Goal: Information Seeking & Learning: Learn about a topic

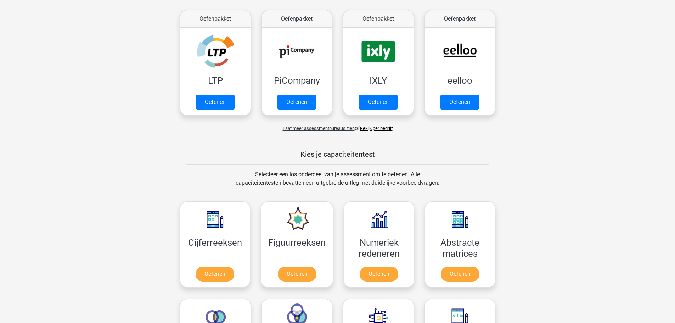
scroll to position [248, 0]
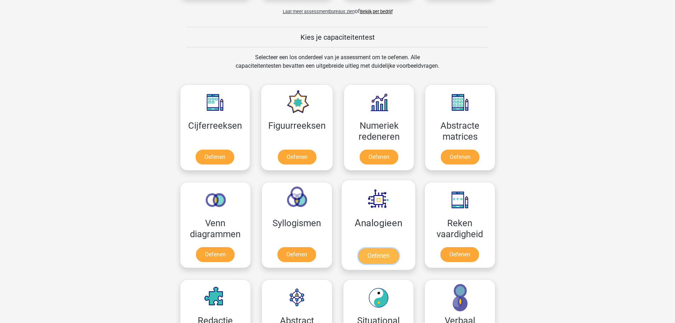
click at [383, 253] on link "Oefenen" at bounding box center [378, 256] width 40 height 16
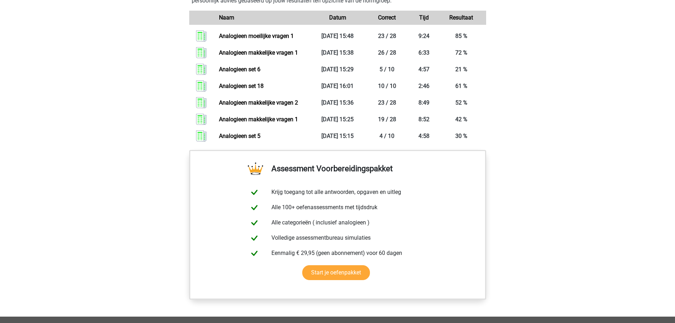
scroll to position [390, 0]
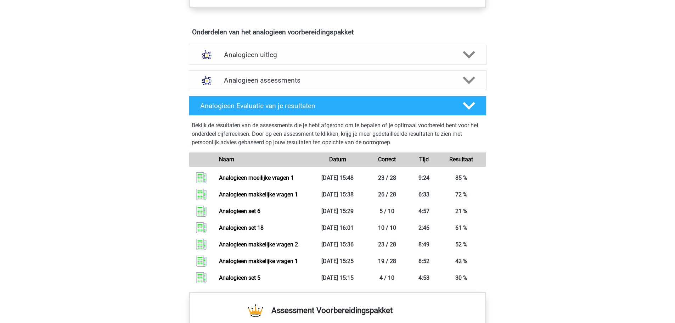
click at [472, 81] on polygon at bounding box center [469, 80] width 12 height 8
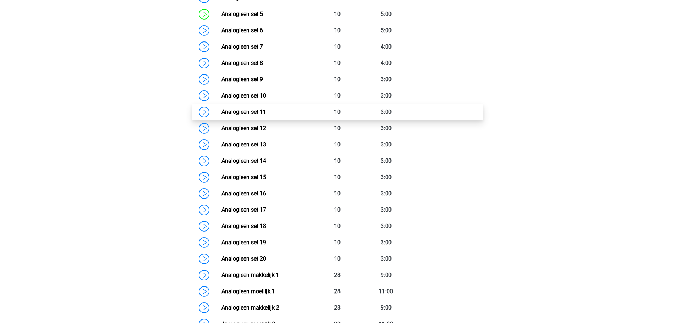
scroll to position [638, 0]
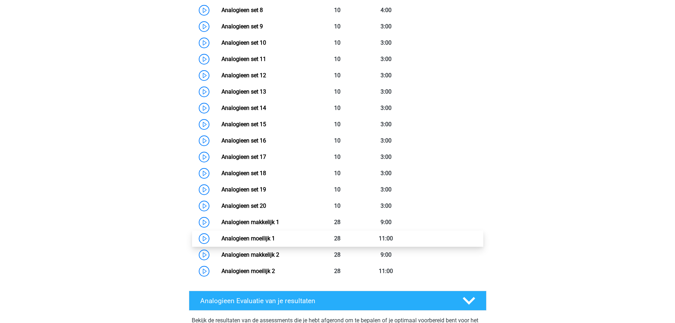
click at [231, 241] on link "Analogieen moeilijk 1" at bounding box center [247, 238] width 53 height 7
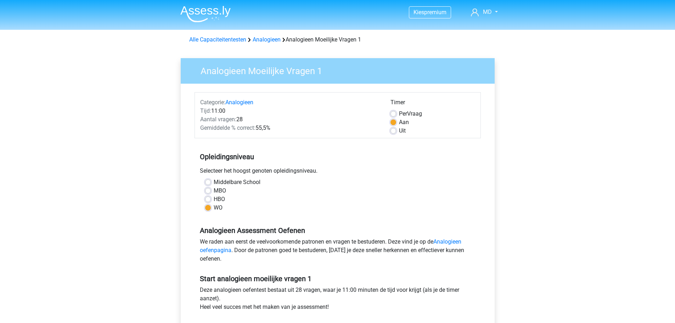
click at [214, 199] on label "HBO" at bounding box center [219, 199] width 11 height 9
click at [211, 199] on input "HBO" at bounding box center [208, 198] width 6 height 7
radio input "true"
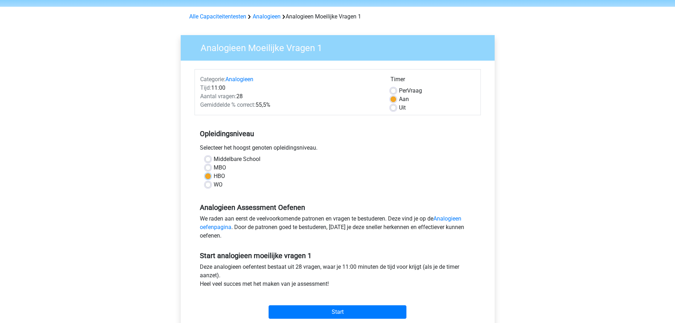
scroll to position [35, 0]
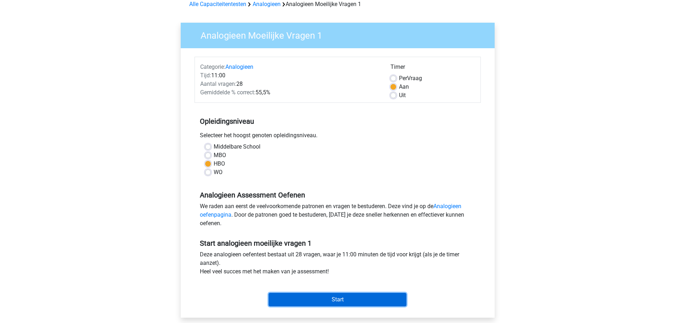
click at [340, 300] on input "Start" at bounding box center [337, 299] width 138 height 13
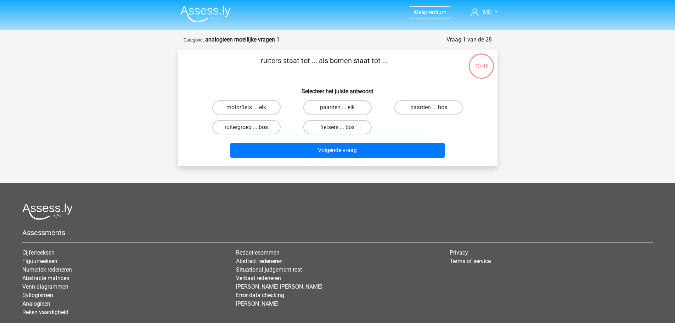
click at [266, 126] on label "ruitergroep ... bos" at bounding box center [246, 127] width 68 height 14
click at [251, 127] on input "ruitergroep ... bos" at bounding box center [248, 129] width 5 height 5
radio input "true"
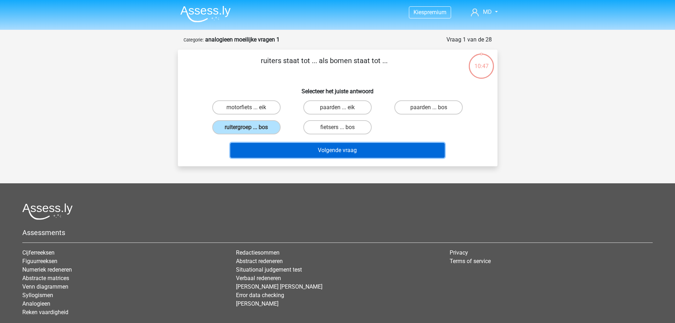
click at [320, 156] on button "Volgende vraag" at bounding box center [337, 150] width 214 height 15
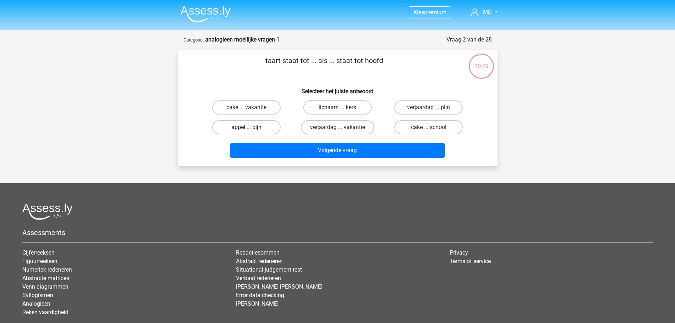
click at [264, 127] on label "appel ... pijn" at bounding box center [246, 127] width 68 height 14
click at [251, 127] on input "appel ... pijn" at bounding box center [248, 129] width 5 height 5
radio input "true"
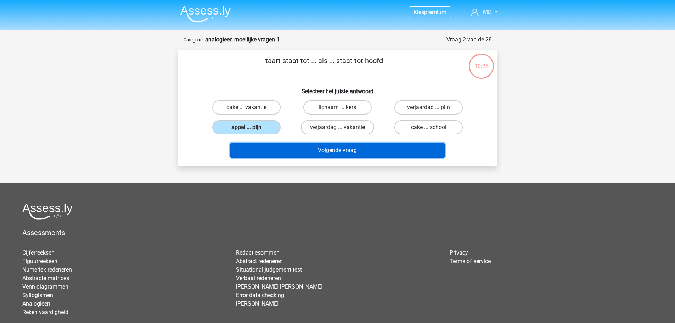
click at [327, 153] on button "Volgende vraag" at bounding box center [337, 150] width 214 height 15
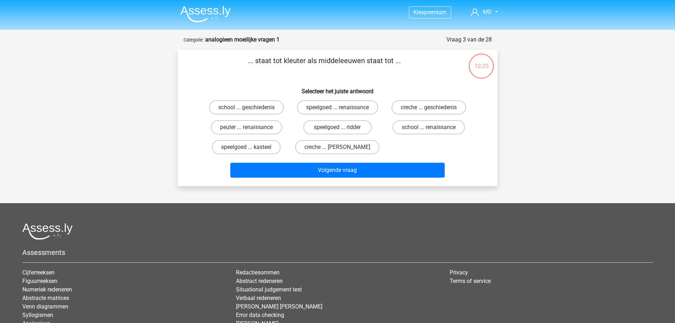
scroll to position [35, 0]
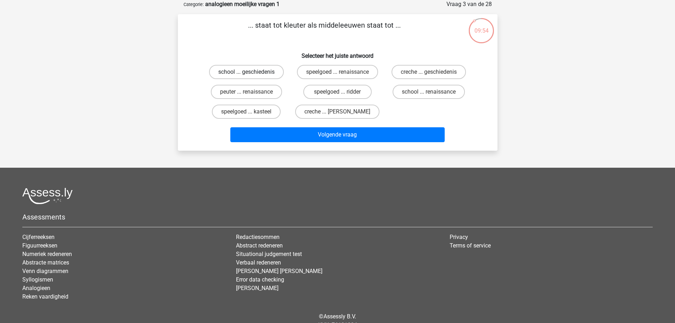
click at [270, 75] on label "school ... geschiedenis" at bounding box center [246, 72] width 75 height 14
click at [251, 75] on input "school ... geschiedenis" at bounding box center [248, 74] width 5 height 5
radio input "true"
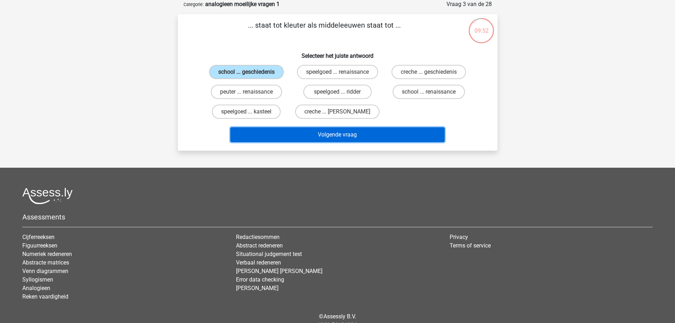
click at [307, 134] on button "Volgende vraag" at bounding box center [337, 134] width 214 height 15
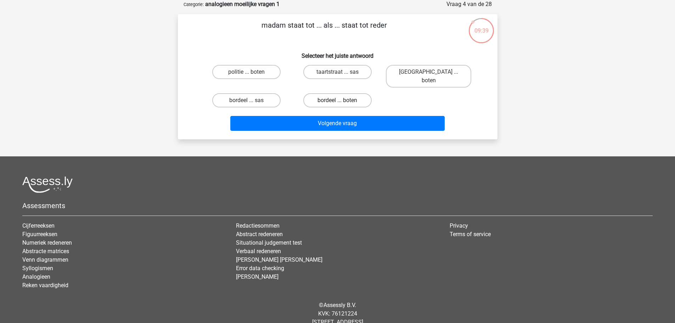
click at [330, 94] on label "bordeel ... boten" at bounding box center [337, 100] width 68 height 14
click at [337, 100] on input "bordeel ... boten" at bounding box center [339, 102] width 5 height 5
radio input "true"
click at [315, 71] on label "taartstraat ... sas" at bounding box center [337, 72] width 68 height 14
click at [337, 72] on input "taartstraat ... sas" at bounding box center [339, 74] width 5 height 5
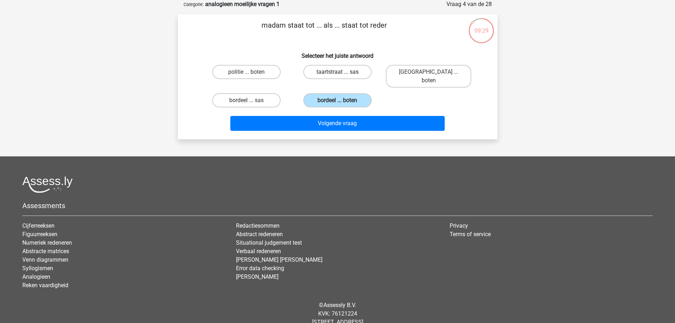
radio input "true"
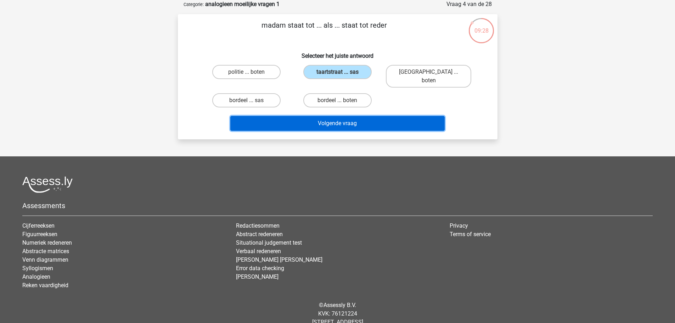
click at [314, 116] on button "Volgende vraag" at bounding box center [337, 123] width 214 height 15
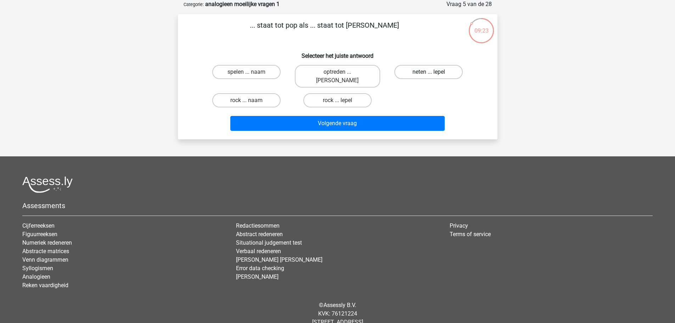
click at [420, 71] on label "neten ... lepel" at bounding box center [428, 72] width 68 height 14
click at [429, 72] on input "neten ... lepel" at bounding box center [431, 74] width 5 height 5
radio input "true"
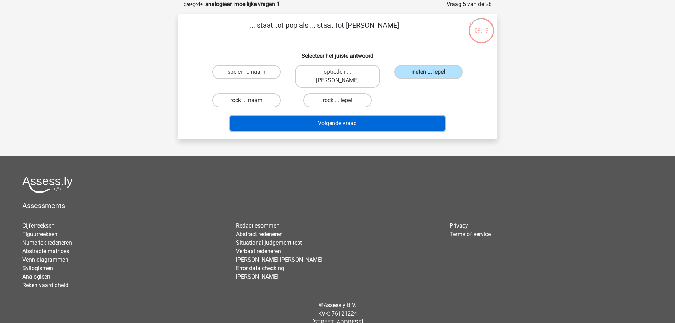
click at [356, 117] on button "Volgende vraag" at bounding box center [337, 123] width 214 height 15
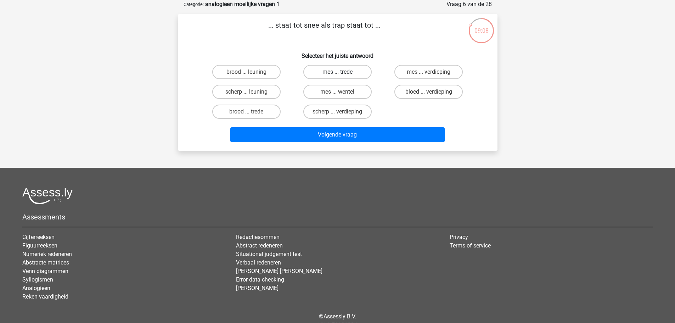
click at [316, 73] on label "mes ... trede" at bounding box center [337, 72] width 68 height 14
click at [337, 73] on input "mes ... trede" at bounding box center [339, 74] width 5 height 5
radio input "true"
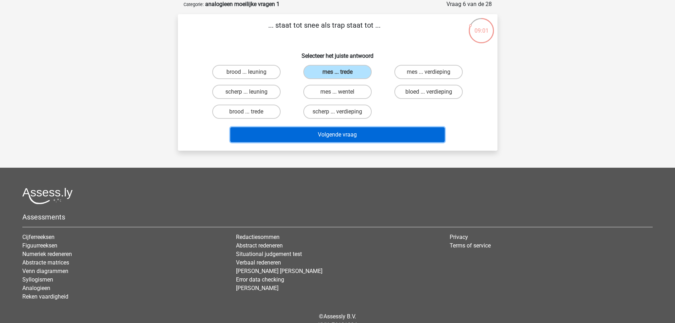
click at [310, 131] on button "Volgende vraag" at bounding box center [337, 134] width 214 height 15
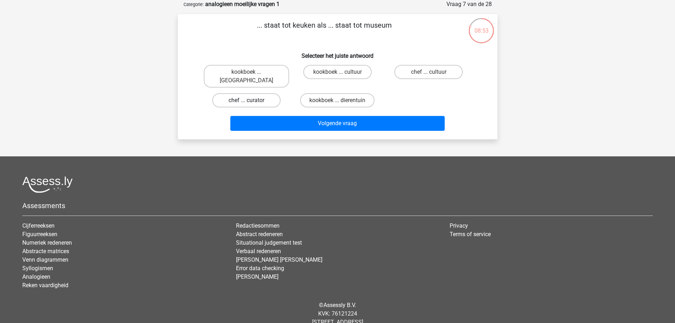
click at [257, 94] on label "chef ... curator" at bounding box center [246, 100] width 68 height 14
click at [251, 100] on input "chef ... curator" at bounding box center [248, 102] width 5 height 5
radio input "true"
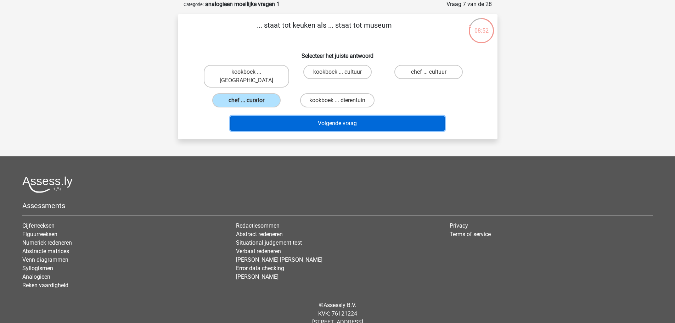
click at [310, 117] on button "Volgende vraag" at bounding box center [337, 123] width 214 height 15
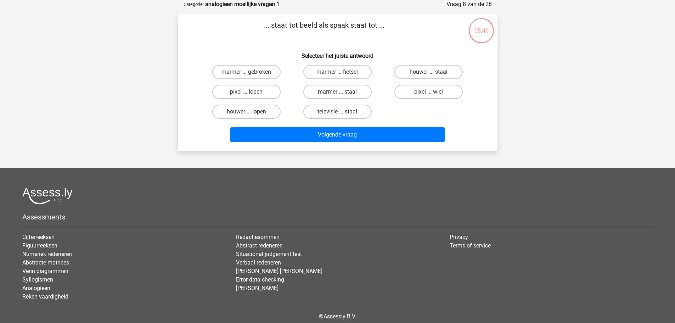
scroll to position [0, 0]
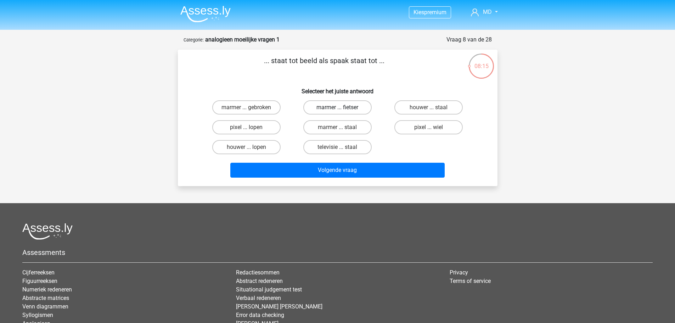
click at [362, 105] on label "marmer ... fietser" at bounding box center [337, 107] width 68 height 14
click at [342, 107] on input "marmer ... fietser" at bounding box center [339, 109] width 5 height 5
radio input "true"
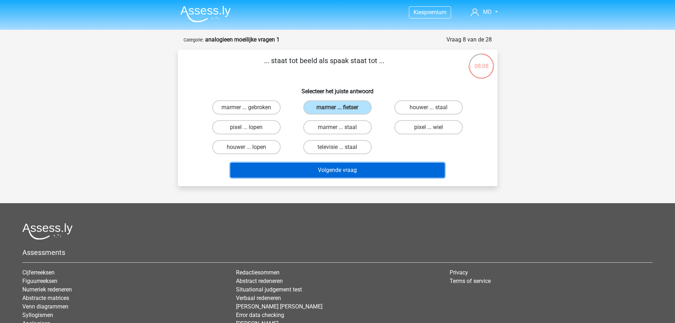
click at [292, 170] on button "Volgende vraag" at bounding box center [337, 170] width 214 height 15
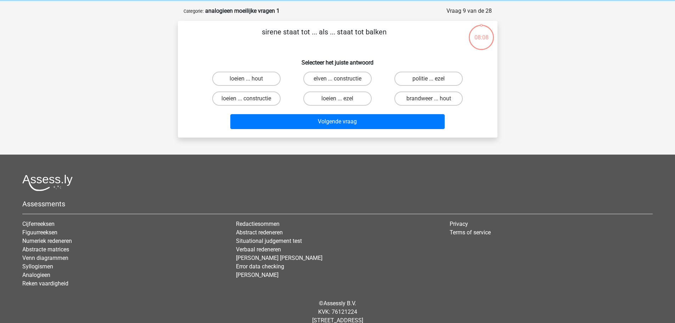
scroll to position [35, 0]
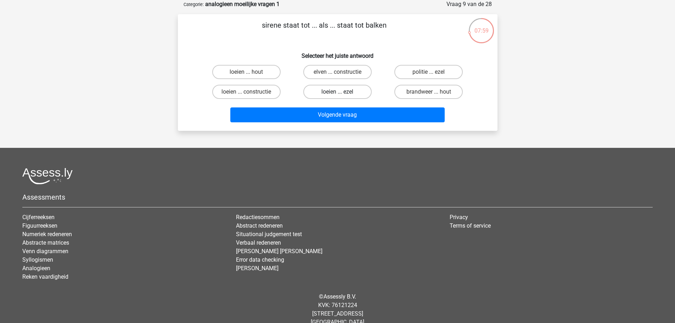
click at [326, 92] on label "loeien ... ezel" at bounding box center [337, 92] width 68 height 14
click at [337, 92] on input "loeien ... ezel" at bounding box center [339, 94] width 5 height 5
radio input "true"
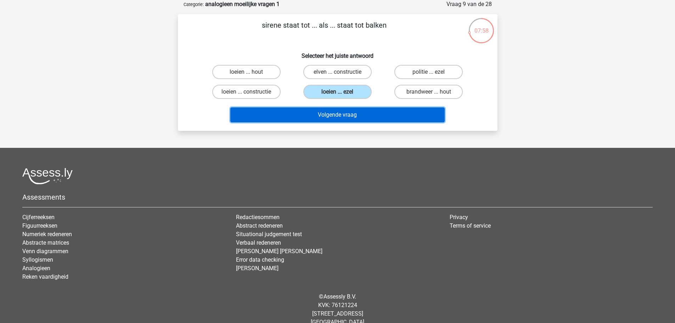
click at [314, 119] on button "Volgende vraag" at bounding box center [337, 114] width 214 height 15
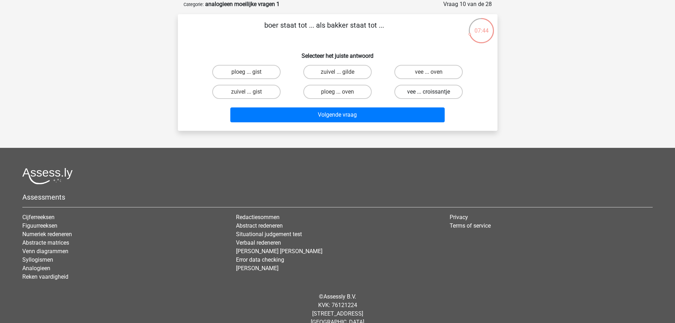
click at [451, 94] on label "vee ... croissantje" at bounding box center [428, 92] width 68 height 14
click at [433, 94] on input "vee ... croissantje" at bounding box center [431, 94] width 5 height 5
radio input "true"
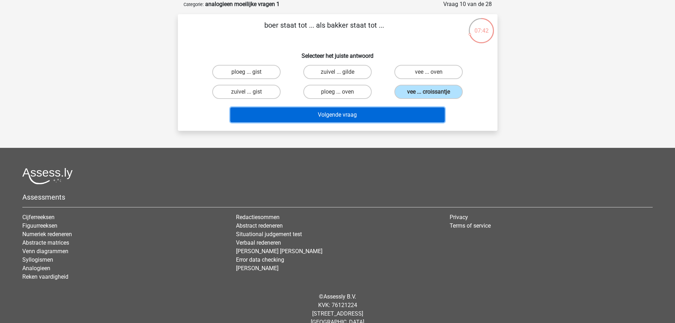
click at [402, 112] on button "Volgende vraag" at bounding box center [337, 114] width 214 height 15
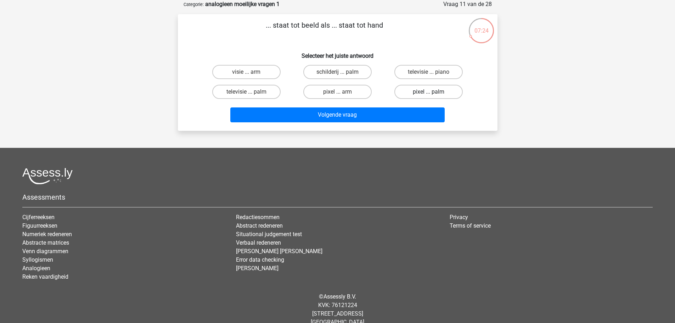
click at [407, 95] on label "pixel ... palm" at bounding box center [428, 92] width 68 height 14
click at [429, 95] on input "pixel ... palm" at bounding box center [431, 94] width 5 height 5
radio input "true"
click at [359, 97] on label "pixel ... arm" at bounding box center [337, 92] width 68 height 14
click at [342, 96] on input "pixel ... arm" at bounding box center [339, 94] width 5 height 5
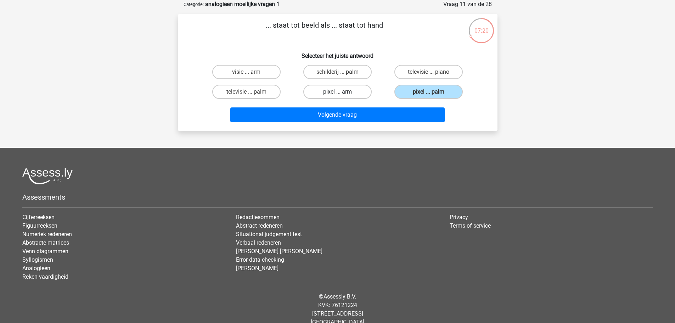
radio input "true"
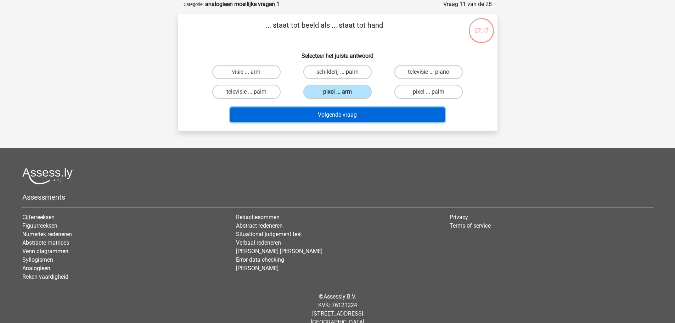
click at [354, 117] on button "Volgende vraag" at bounding box center [337, 114] width 214 height 15
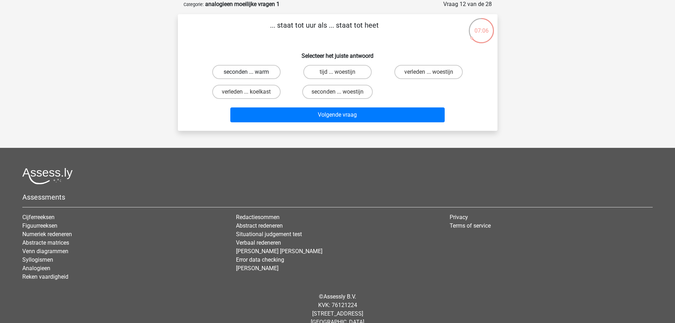
click at [260, 74] on label "seconden ... warm" at bounding box center [246, 72] width 68 height 14
click at [251, 74] on input "seconden ... warm" at bounding box center [248, 74] width 5 height 5
radio input "true"
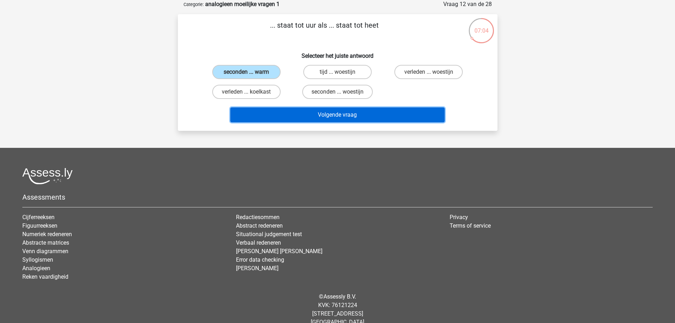
click at [295, 112] on button "Volgende vraag" at bounding box center [337, 114] width 214 height 15
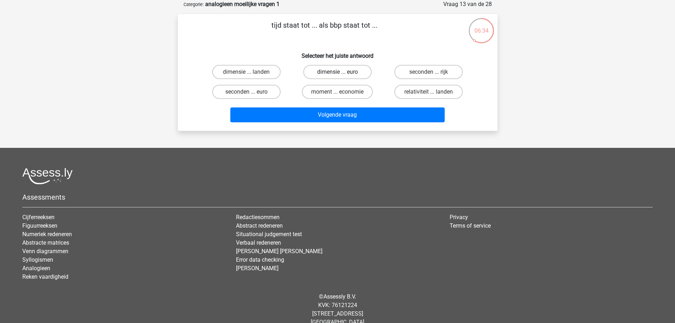
click at [336, 72] on label "dimensie ... euro" at bounding box center [337, 72] width 68 height 14
click at [337, 72] on input "dimensie ... euro" at bounding box center [339, 74] width 5 height 5
radio input "true"
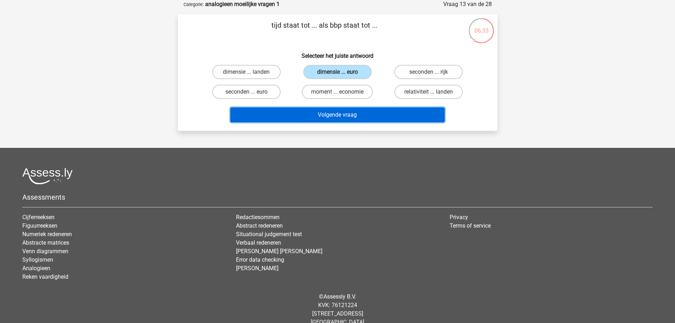
click at [330, 116] on button "Volgende vraag" at bounding box center [337, 114] width 214 height 15
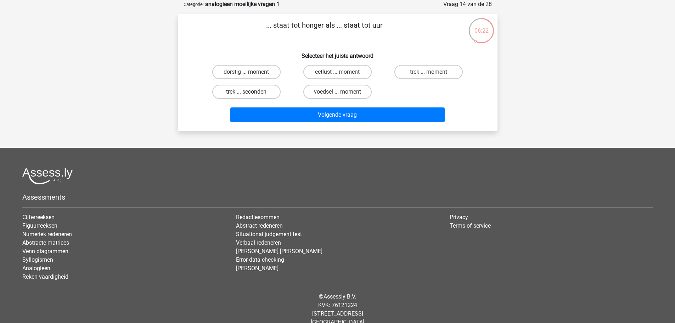
click at [224, 91] on label "trek ... seconden" at bounding box center [246, 92] width 68 height 14
click at [246, 92] on input "trek ... seconden" at bounding box center [248, 94] width 5 height 5
radio input "true"
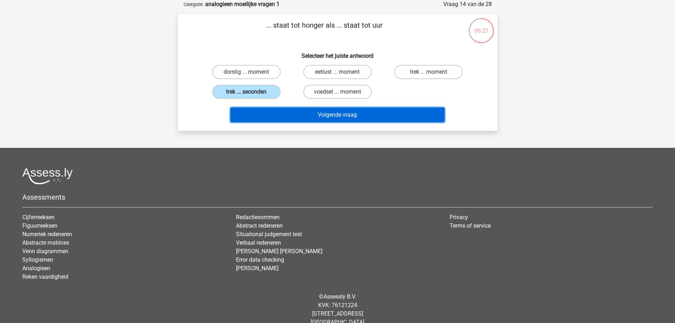
click at [281, 114] on button "Volgende vraag" at bounding box center [337, 114] width 214 height 15
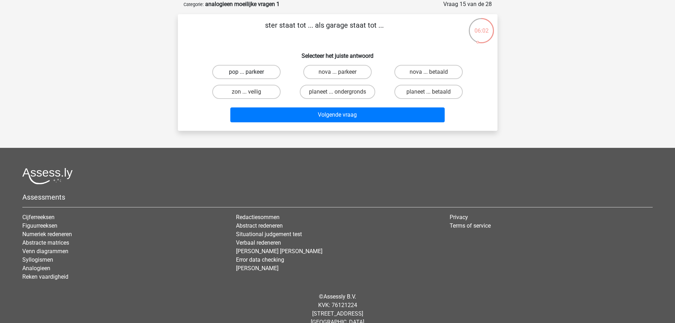
click at [225, 75] on label "pop ... parkeer" at bounding box center [246, 72] width 68 height 14
click at [246, 75] on input "pop ... parkeer" at bounding box center [248, 74] width 5 height 5
radio input "true"
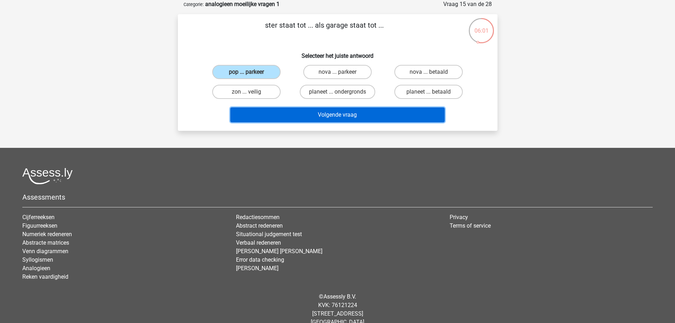
click at [282, 111] on button "Volgende vraag" at bounding box center [337, 114] width 214 height 15
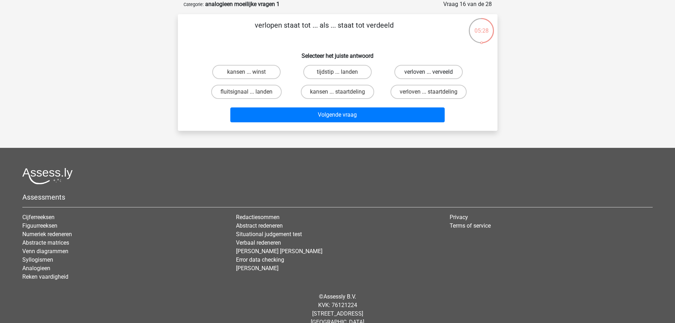
click at [398, 75] on label "verloven ... verveeld" at bounding box center [428, 72] width 68 height 14
click at [429, 75] on input "verloven ... verveeld" at bounding box center [431, 74] width 5 height 5
radio input "true"
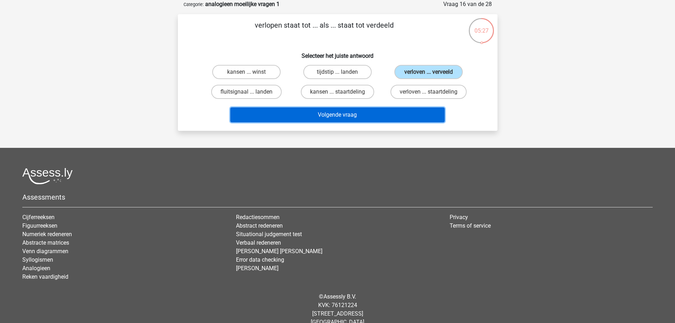
click at [360, 114] on button "Volgende vraag" at bounding box center [337, 114] width 214 height 15
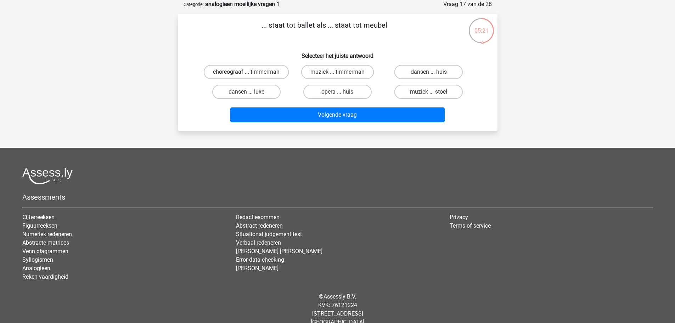
click at [245, 75] on label "choreograaf ... timmerman" at bounding box center [246, 72] width 85 height 14
click at [246, 75] on input "choreograaf ... timmerman" at bounding box center [248, 74] width 5 height 5
radio input "true"
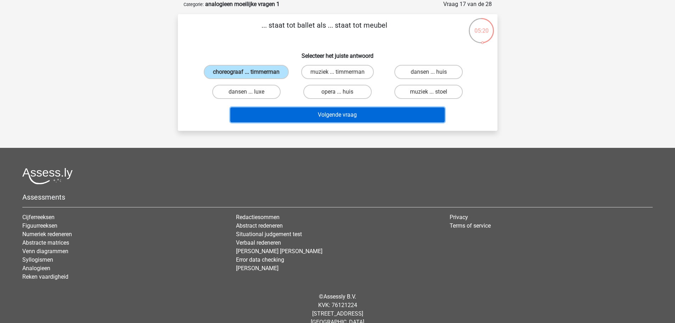
click at [320, 122] on button "Volgende vraag" at bounding box center [337, 114] width 214 height 15
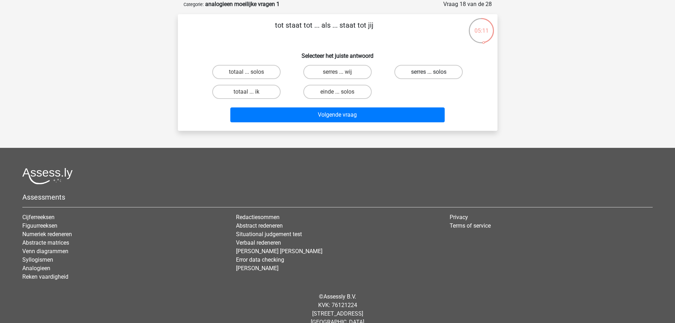
click at [448, 70] on label "serres ... solos" at bounding box center [428, 72] width 68 height 14
click at [433, 72] on input "serres ... solos" at bounding box center [431, 74] width 5 height 5
radio input "true"
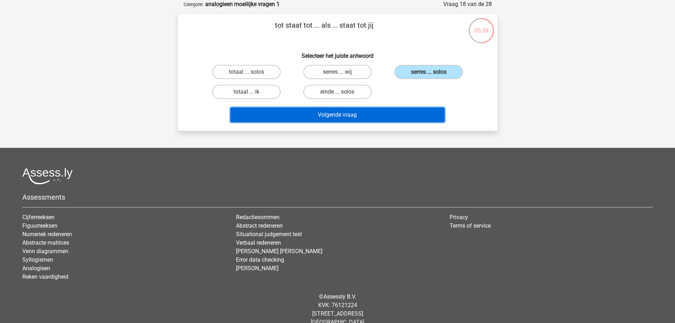
click at [335, 119] on button "Volgende vraag" at bounding box center [337, 114] width 214 height 15
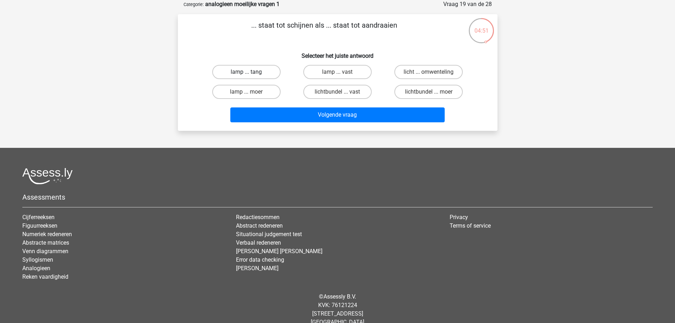
click at [264, 73] on label "lamp ... tang" at bounding box center [246, 72] width 68 height 14
click at [251, 73] on input "lamp ... tang" at bounding box center [248, 74] width 5 height 5
radio input "true"
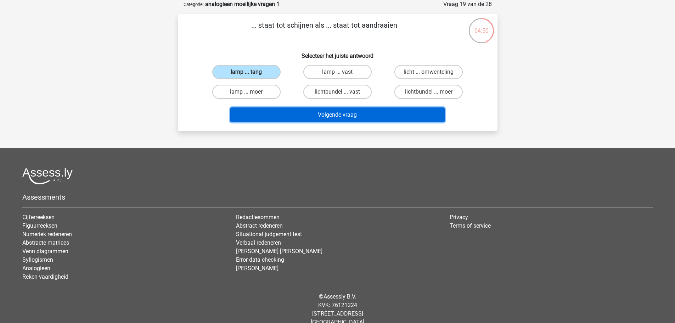
click at [328, 113] on button "Volgende vraag" at bounding box center [337, 114] width 214 height 15
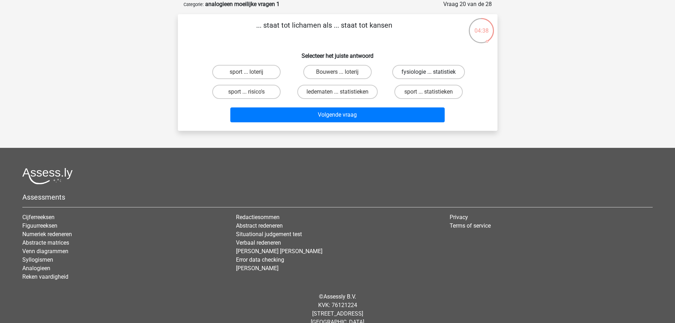
click at [408, 71] on label "fysiologie ... statistiek" at bounding box center [428, 72] width 73 height 14
click at [429, 72] on input "fysiologie ... statistiek" at bounding box center [431, 74] width 5 height 5
radio input "true"
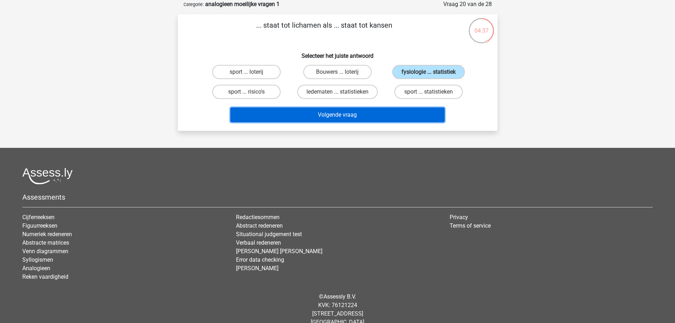
click at [353, 117] on button "Volgende vraag" at bounding box center [337, 114] width 214 height 15
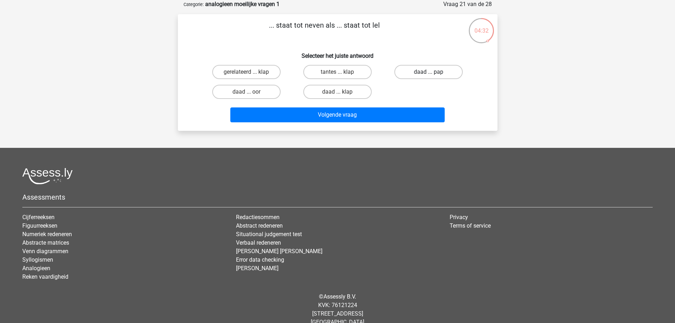
click at [425, 74] on label "daad ... pap" at bounding box center [428, 72] width 68 height 14
click at [429, 74] on input "daad ... pap" at bounding box center [431, 74] width 5 height 5
radio input "true"
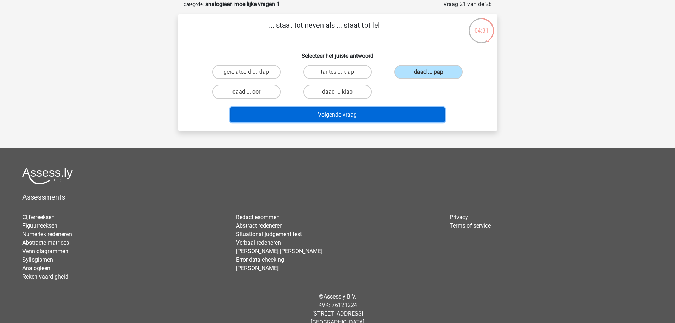
click at [384, 115] on button "Volgende vraag" at bounding box center [337, 114] width 214 height 15
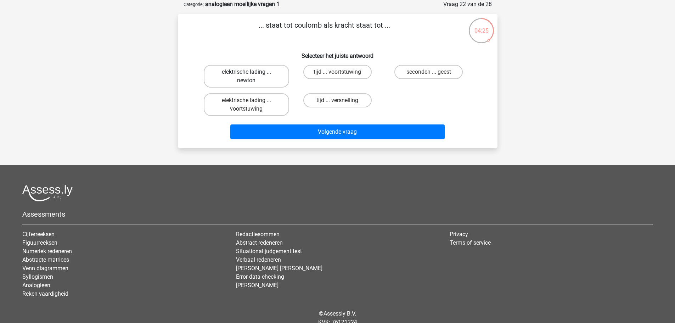
click at [239, 78] on label "elektrische lading ... newton" at bounding box center [246, 76] width 85 height 23
click at [246, 77] on input "elektrische lading ... newton" at bounding box center [248, 74] width 5 height 5
radio input "true"
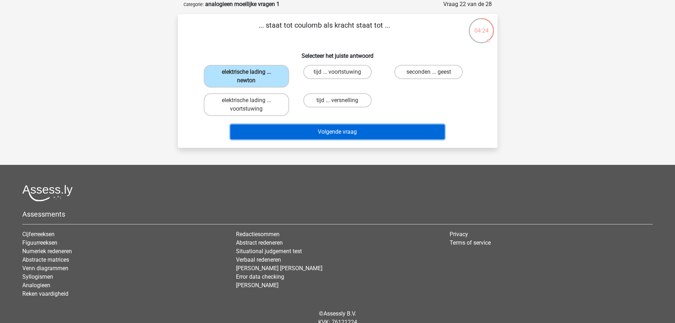
click at [296, 133] on button "Volgende vraag" at bounding box center [337, 131] width 214 height 15
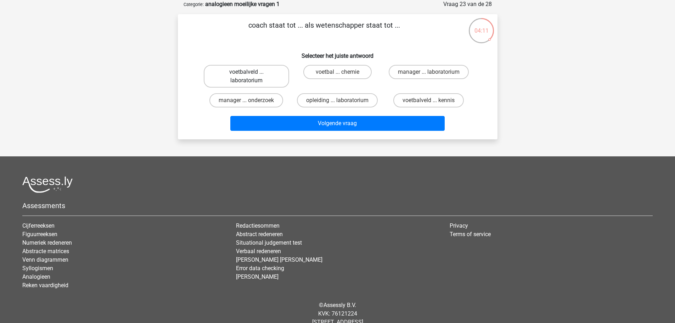
click at [259, 73] on label "voetbalveld ... laboratorium" at bounding box center [246, 76] width 85 height 23
click at [251, 73] on input "voetbalveld ... laboratorium" at bounding box center [248, 74] width 5 height 5
radio input "true"
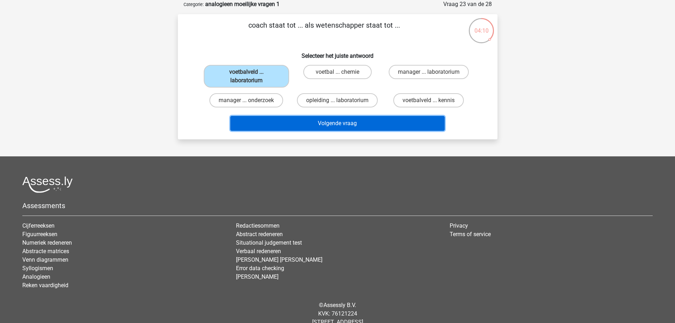
click at [333, 123] on button "Volgende vraag" at bounding box center [337, 123] width 214 height 15
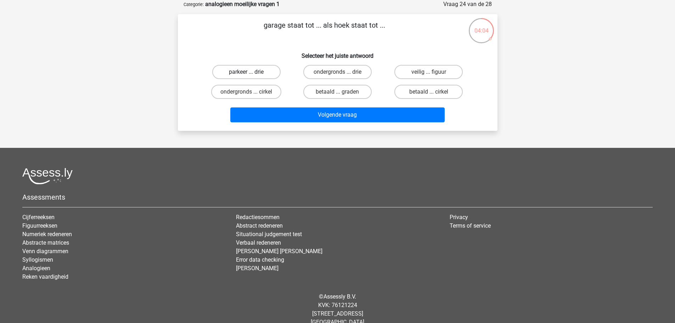
click at [240, 74] on label "parkeer ... drie" at bounding box center [246, 72] width 68 height 14
click at [246, 74] on input "parkeer ... drie" at bounding box center [248, 74] width 5 height 5
radio input "true"
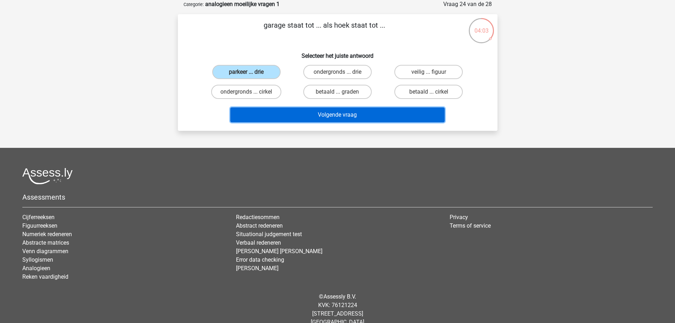
click at [318, 114] on button "Volgende vraag" at bounding box center [337, 114] width 214 height 15
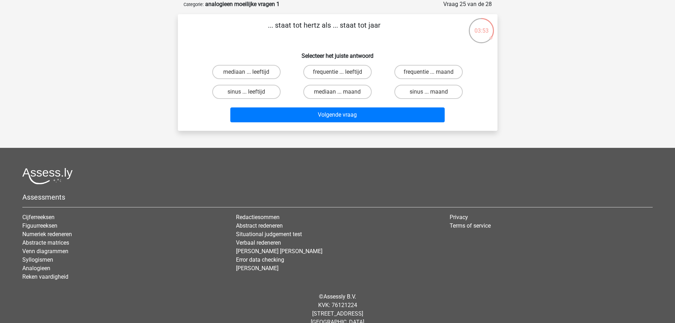
click at [339, 72] on input "frequentie ... leeftijd" at bounding box center [339, 74] width 5 height 5
radio input "true"
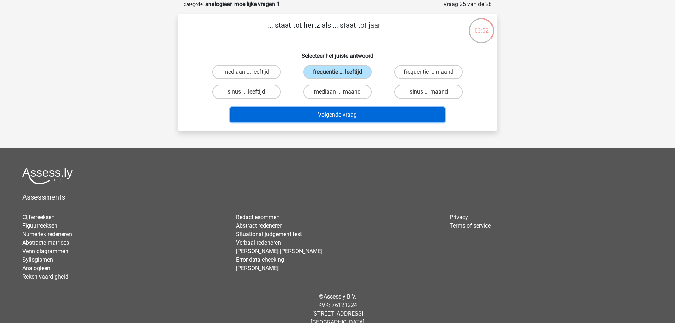
click at [347, 117] on button "Volgende vraag" at bounding box center [337, 114] width 214 height 15
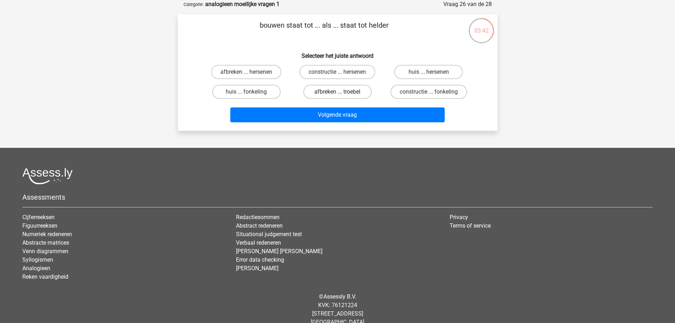
click at [328, 96] on label "afbreken ... troebel" at bounding box center [337, 92] width 68 height 14
click at [337, 96] on input "afbreken ... troebel" at bounding box center [339, 94] width 5 height 5
radio input "true"
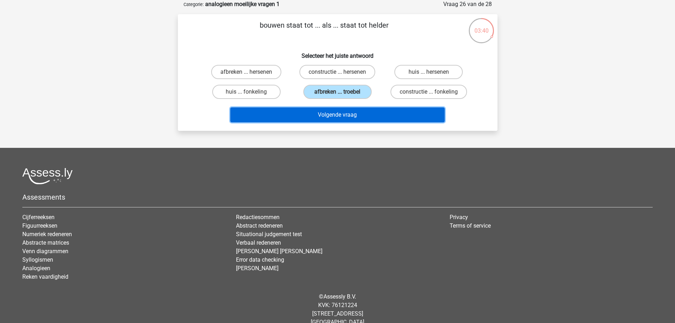
click at [329, 117] on button "Volgende vraag" at bounding box center [337, 114] width 214 height 15
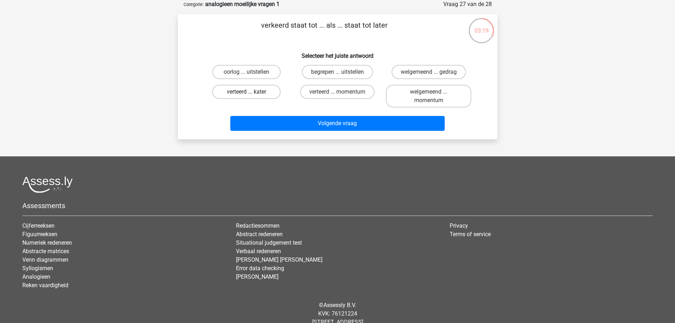
click at [260, 89] on label "verteerd ... kater" at bounding box center [246, 92] width 68 height 14
click at [251, 92] on input "verteerd ... kater" at bounding box center [248, 94] width 5 height 5
radio input "true"
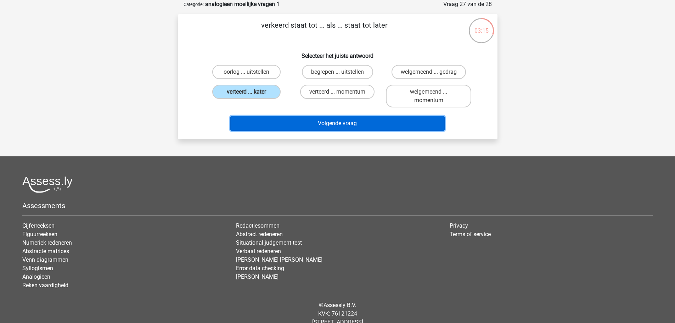
click at [362, 121] on button "Volgende vraag" at bounding box center [337, 123] width 214 height 15
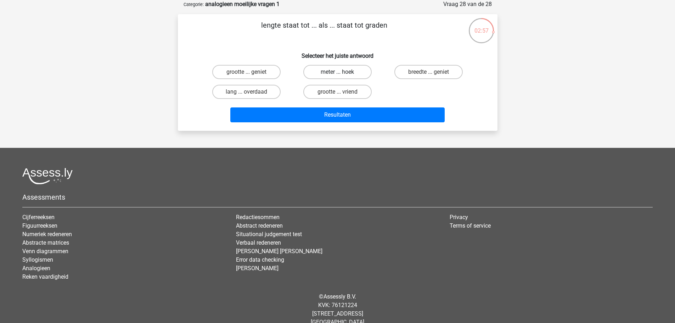
click at [354, 75] on label "meter ... hoek" at bounding box center [337, 72] width 68 height 14
click at [342, 75] on input "meter ... hoek" at bounding box center [339, 74] width 5 height 5
radio input "true"
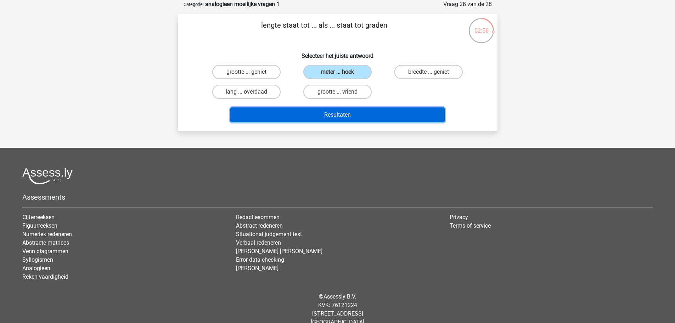
click at [360, 112] on button "Resultaten" at bounding box center [337, 114] width 214 height 15
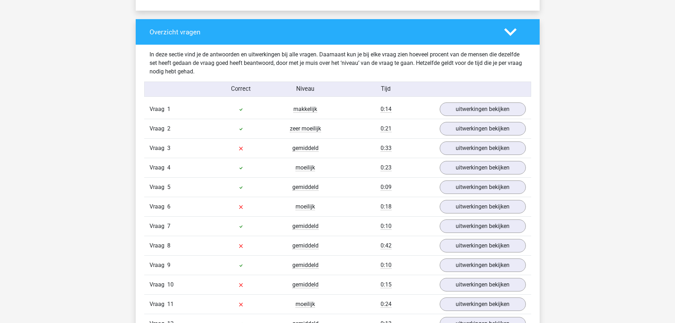
scroll to position [531, 0]
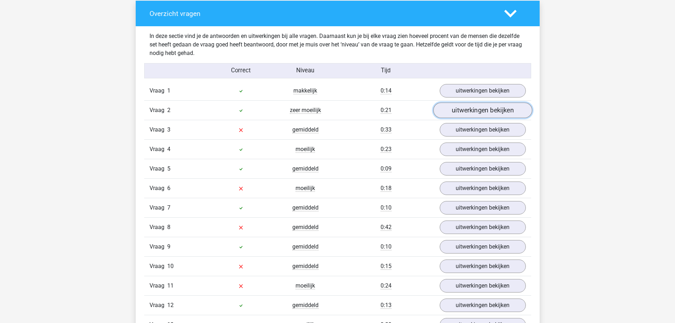
click at [468, 108] on link "uitwerkingen bekijken" at bounding box center [482, 111] width 99 height 16
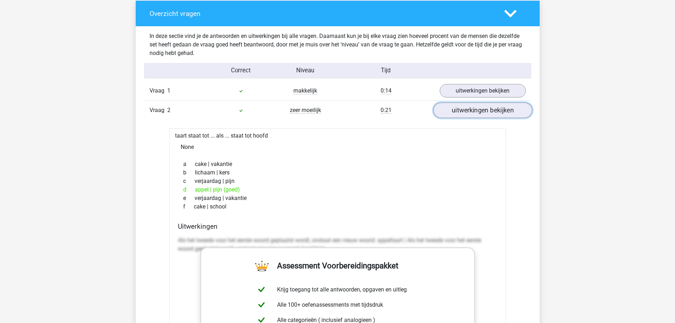
click at [468, 108] on link "uitwerkingen bekijken" at bounding box center [482, 111] width 99 height 16
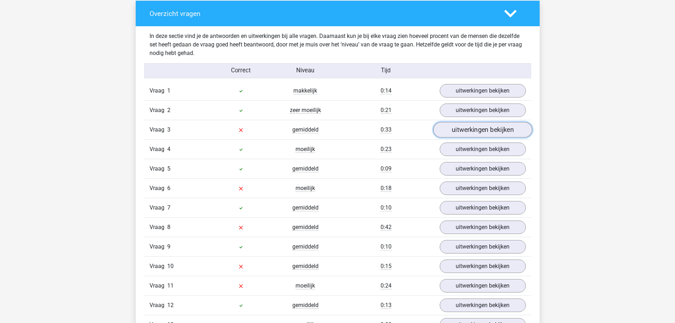
click at [471, 133] on link "uitwerkingen bekijken" at bounding box center [482, 130] width 99 height 16
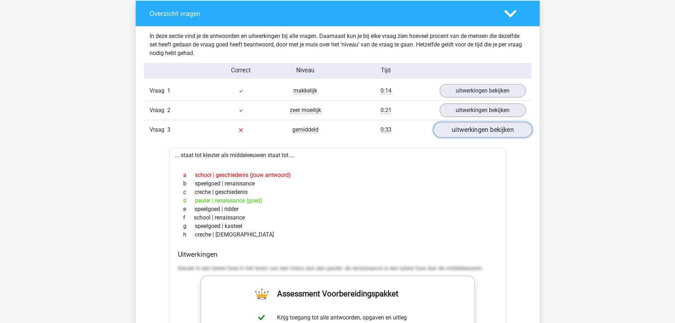
click at [471, 133] on link "uitwerkingen bekijken" at bounding box center [482, 130] width 99 height 16
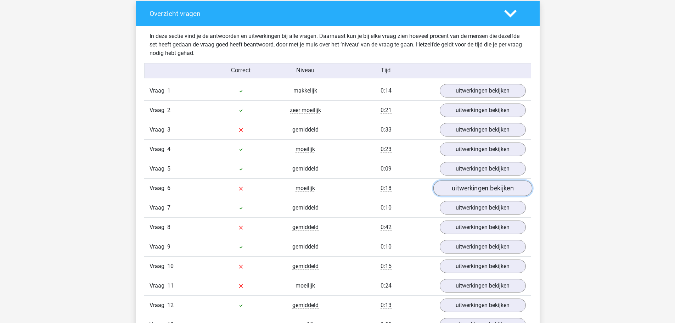
click at [449, 184] on link "uitwerkingen bekijken" at bounding box center [482, 189] width 99 height 16
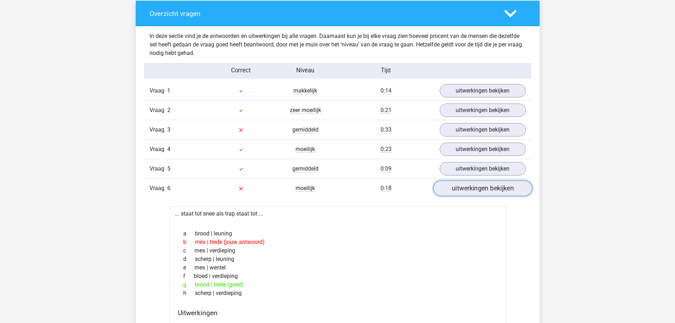
click at [449, 184] on link "uitwerkingen bekijken" at bounding box center [482, 189] width 99 height 16
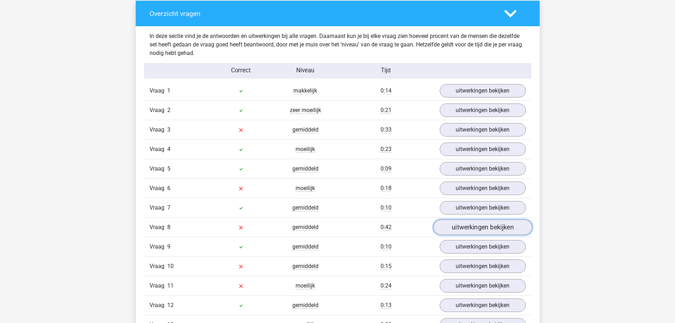
click at [442, 222] on link "uitwerkingen bekijken" at bounding box center [482, 228] width 99 height 16
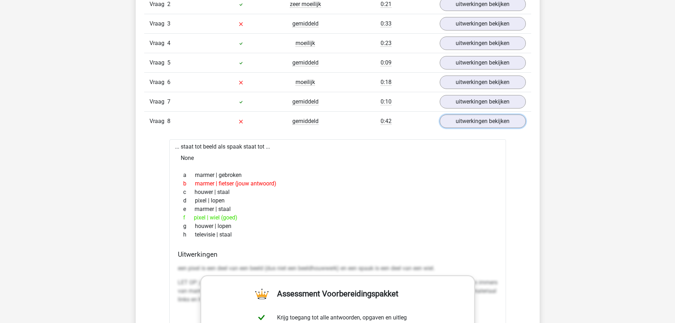
scroll to position [638, 0]
click at [493, 120] on link "uitwerkingen bekijken" at bounding box center [482, 121] width 99 height 16
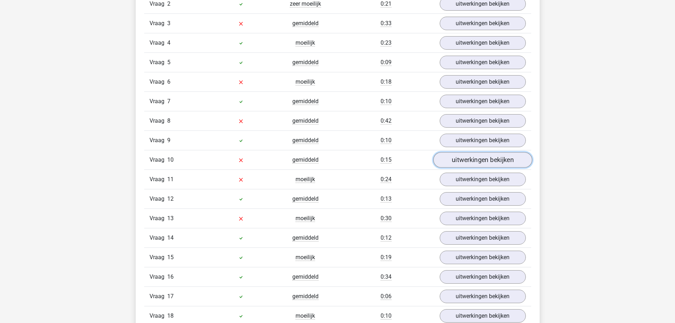
click at [466, 158] on link "uitwerkingen bekijken" at bounding box center [482, 160] width 99 height 16
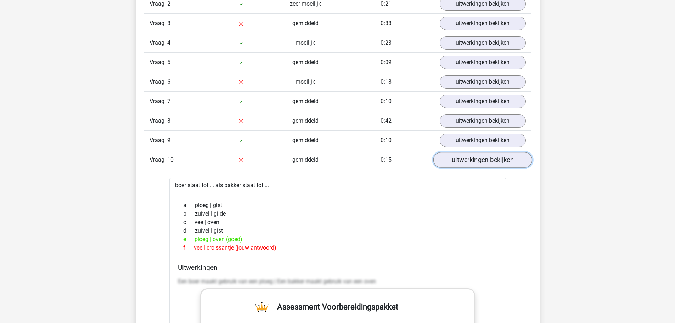
click at [466, 158] on link "uitwerkingen bekijken" at bounding box center [482, 160] width 99 height 16
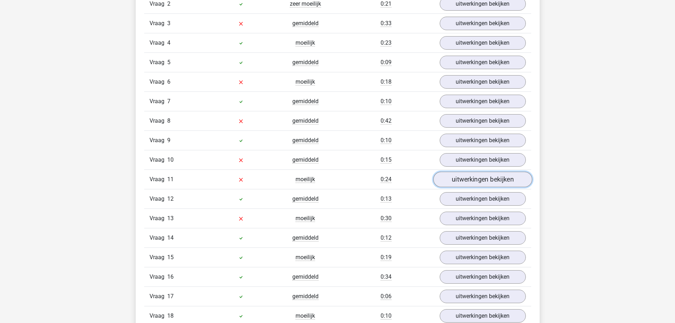
click at [460, 178] on link "uitwerkingen bekijken" at bounding box center [482, 180] width 99 height 16
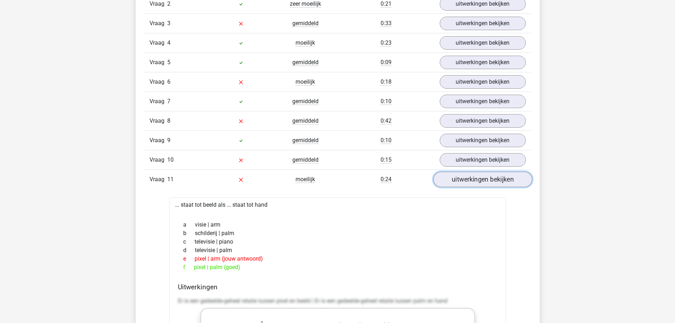
click at [460, 178] on link "uitwerkingen bekijken" at bounding box center [482, 180] width 99 height 16
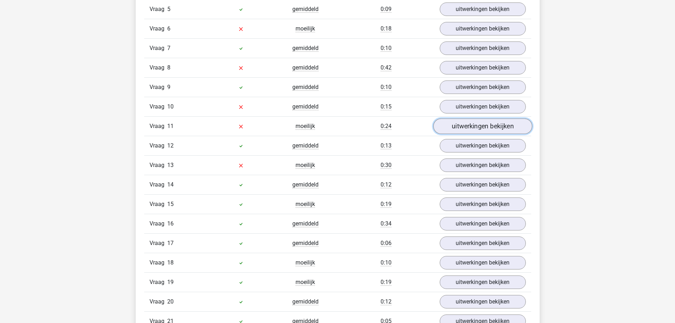
scroll to position [708, 0]
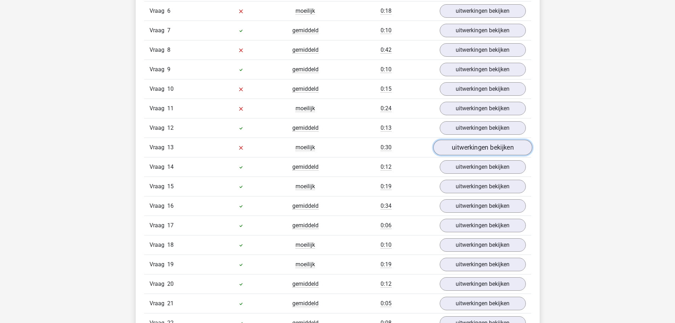
click at [470, 144] on link "uitwerkingen bekijken" at bounding box center [482, 148] width 99 height 16
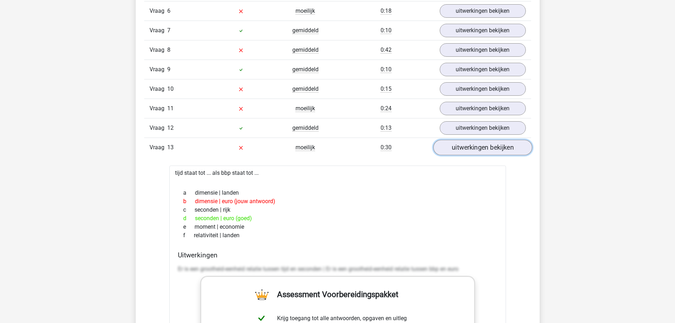
click at [469, 145] on link "uitwerkingen bekijken" at bounding box center [482, 148] width 99 height 16
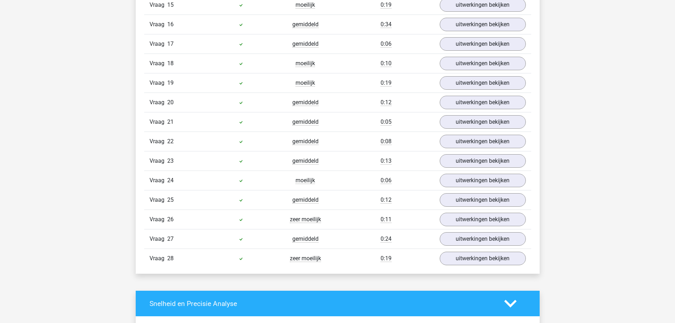
scroll to position [921, 0]
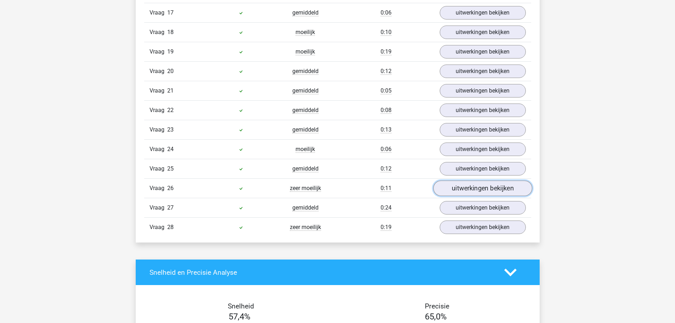
click at [447, 189] on link "uitwerkingen bekijken" at bounding box center [482, 189] width 99 height 16
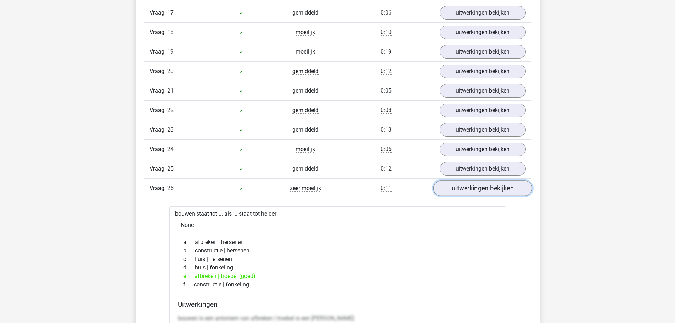
click at [447, 189] on link "uitwerkingen bekijken" at bounding box center [482, 189] width 99 height 16
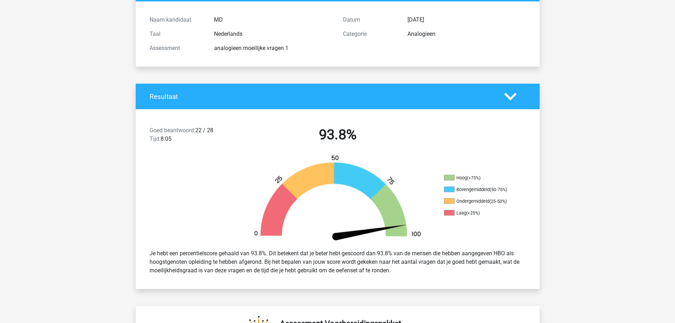
scroll to position [0, 0]
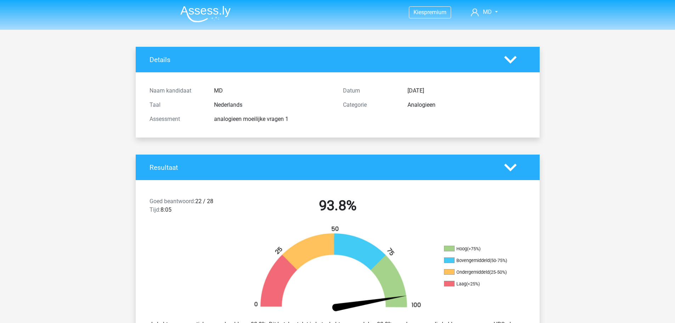
click at [183, 11] on img at bounding box center [205, 14] width 50 height 17
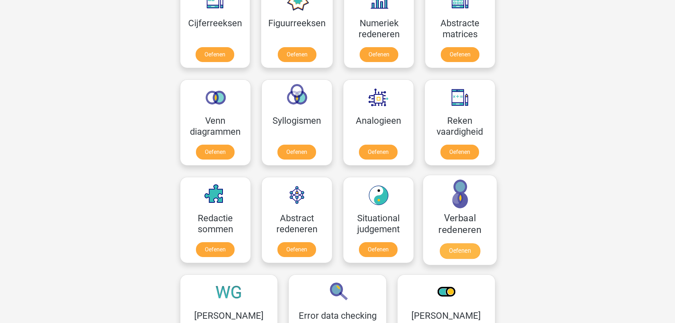
scroll to position [354, 0]
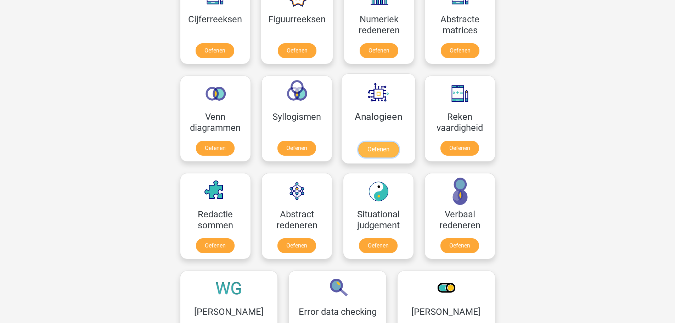
click at [380, 150] on link "Oefenen" at bounding box center [378, 150] width 40 height 16
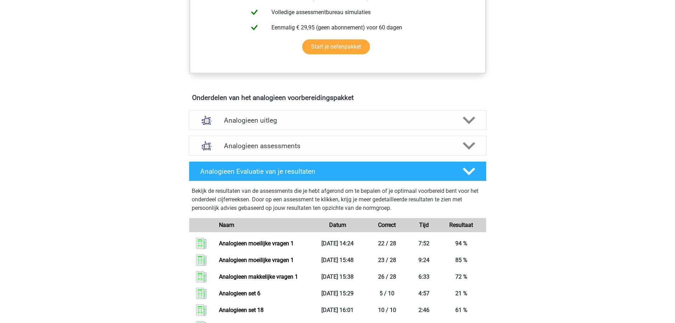
scroll to position [354, 0]
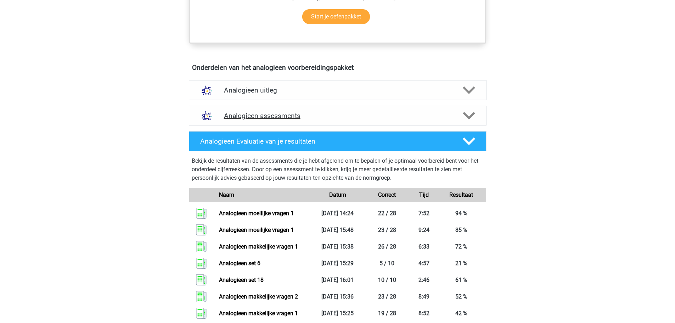
click at [282, 112] on h4 "Analogieen assessments" at bounding box center [337, 116] width 227 height 8
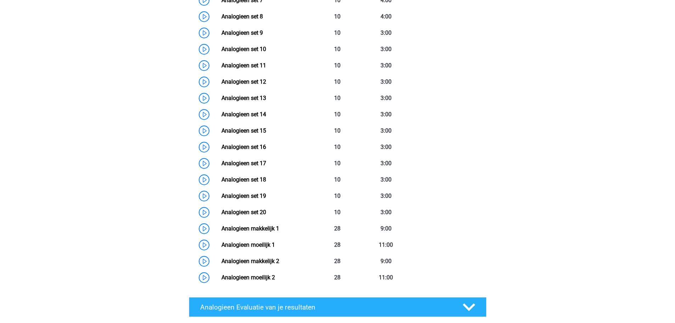
scroll to position [673, 0]
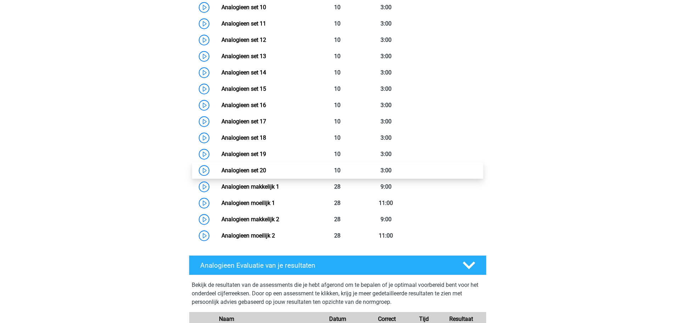
click at [248, 171] on link "Analogieen set 20" at bounding box center [243, 170] width 45 height 7
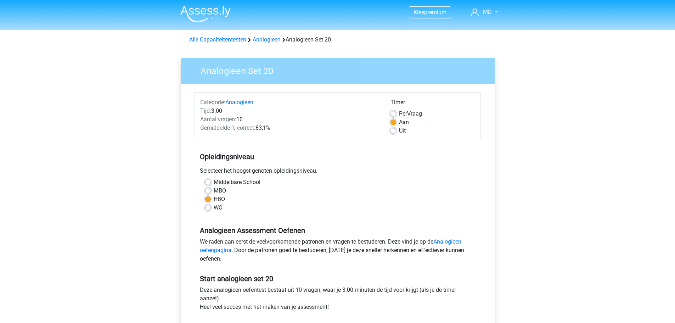
click at [214, 208] on label "WO" at bounding box center [218, 207] width 9 height 9
click at [208, 208] on input "WO" at bounding box center [208, 206] width 6 height 7
radio input "true"
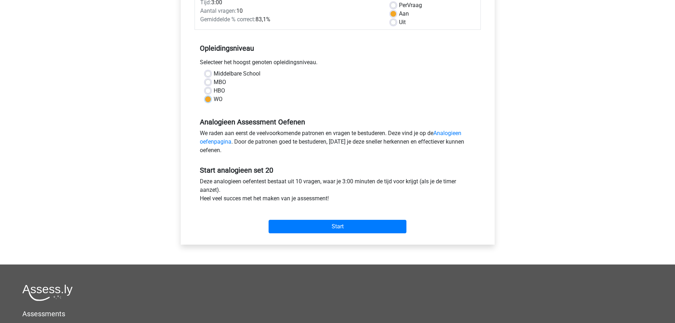
scroll to position [177, 0]
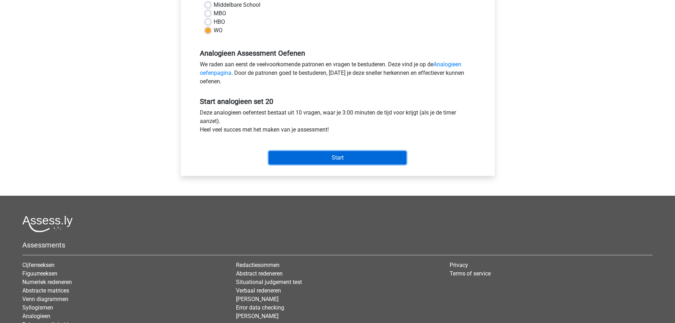
click at [319, 160] on input "Start" at bounding box center [337, 157] width 138 height 13
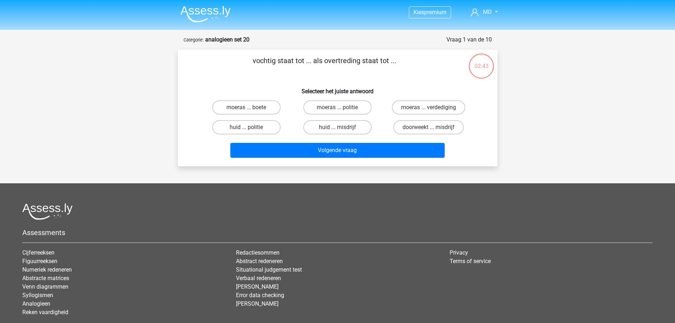
click at [429, 130] on input "doorweekt ... misdrijf" at bounding box center [431, 129] width 5 height 5
radio input "true"
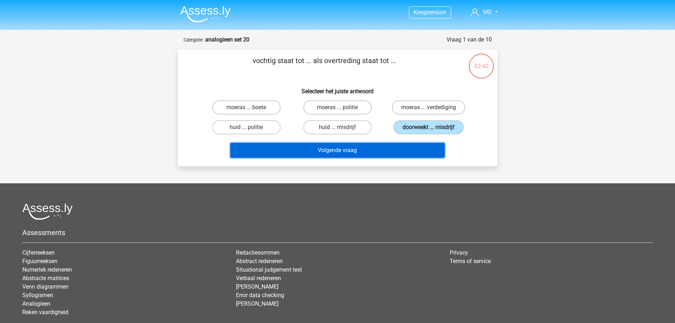
click at [381, 154] on button "Volgende vraag" at bounding box center [337, 150] width 214 height 15
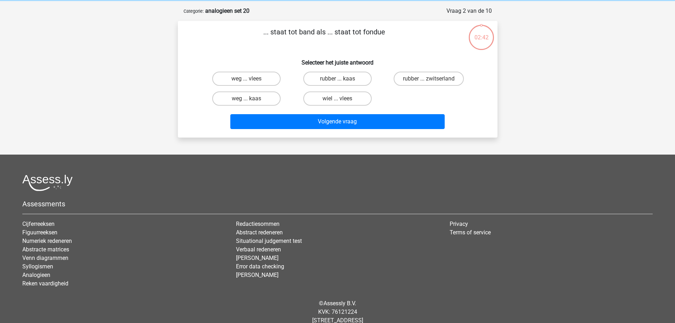
scroll to position [35, 0]
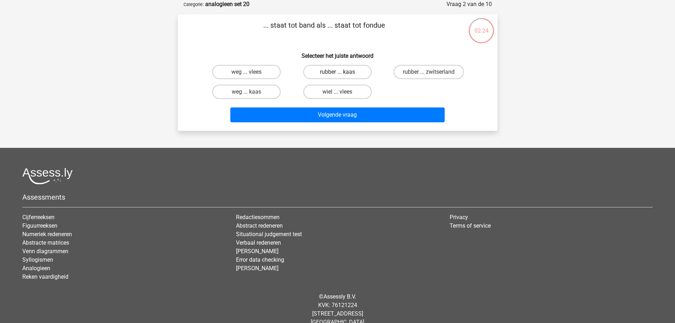
click at [355, 69] on label "rubber ... kaas" at bounding box center [337, 72] width 68 height 14
click at [342, 72] on input "rubber ... kaas" at bounding box center [339, 74] width 5 height 5
radio input "true"
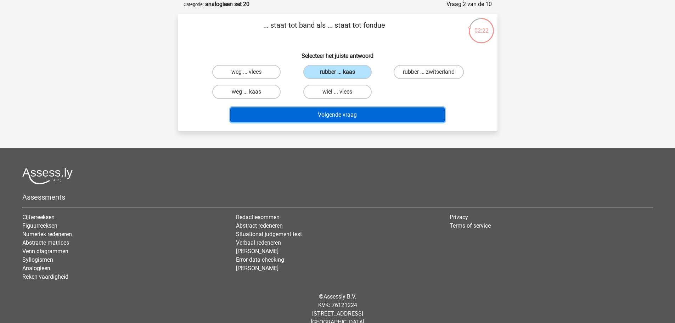
click at [321, 121] on button "Volgende vraag" at bounding box center [337, 114] width 214 height 15
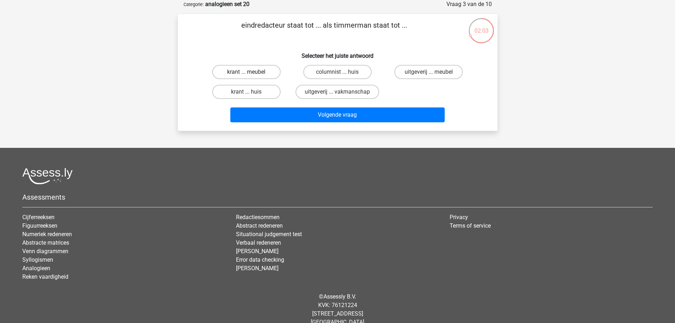
click at [264, 74] on label "krant ... meubel" at bounding box center [246, 72] width 68 height 14
click at [251, 74] on input "krant ... meubel" at bounding box center [248, 74] width 5 height 5
radio input "true"
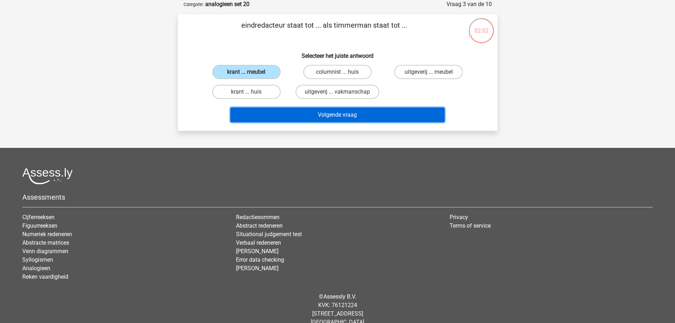
click at [317, 118] on button "Volgende vraag" at bounding box center [337, 114] width 214 height 15
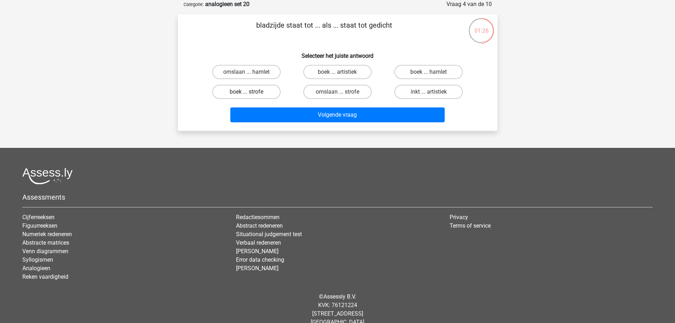
click at [236, 92] on label "boek ... strofe" at bounding box center [246, 92] width 68 height 14
click at [246, 92] on input "boek ... strofe" at bounding box center [248, 94] width 5 height 5
radio input "true"
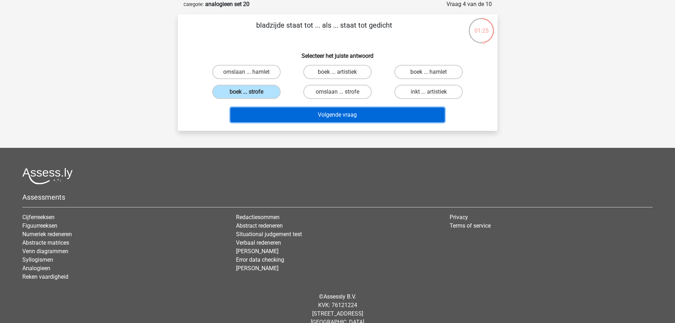
click at [270, 117] on button "Volgende vraag" at bounding box center [337, 114] width 214 height 15
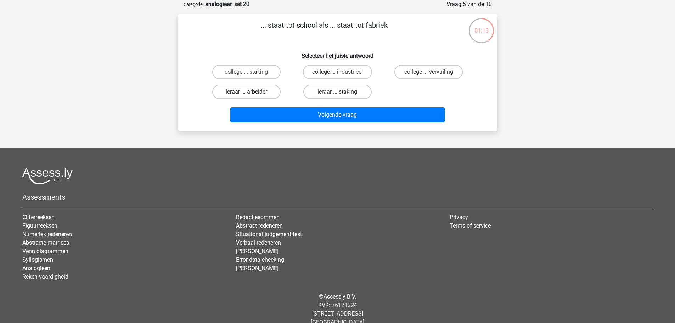
click at [237, 90] on label "leraar ... arbeider" at bounding box center [246, 92] width 68 height 14
click at [246, 92] on input "leraar ... arbeider" at bounding box center [248, 94] width 5 height 5
radio input "true"
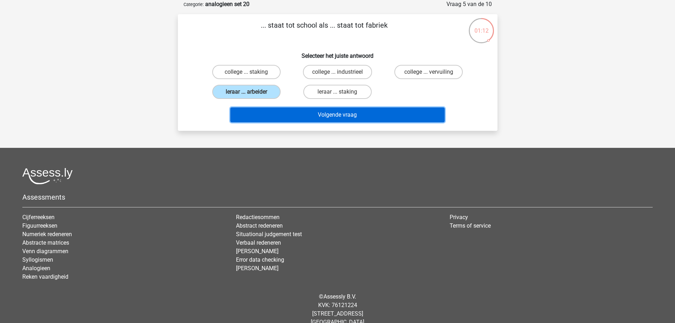
click at [255, 118] on button "Volgende vraag" at bounding box center [337, 114] width 214 height 15
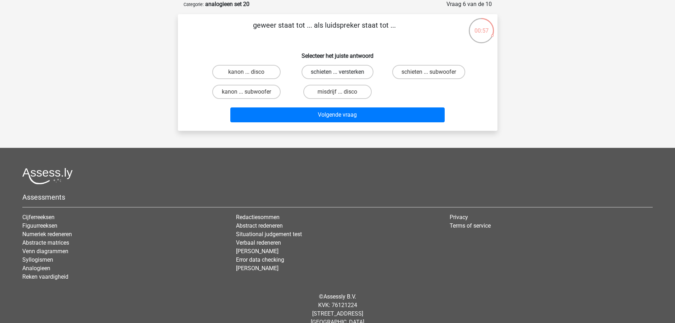
click at [324, 73] on label "schieten ... versterken" at bounding box center [337, 72] width 72 height 14
click at [337, 73] on input "schieten ... versterken" at bounding box center [339, 74] width 5 height 5
radio input "true"
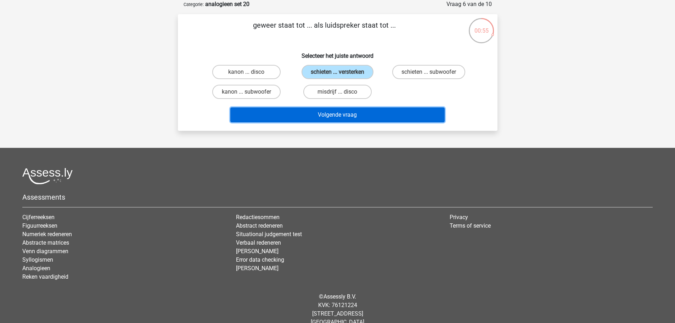
click at [326, 112] on button "Volgende vraag" at bounding box center [337, 114] width 214 height 15
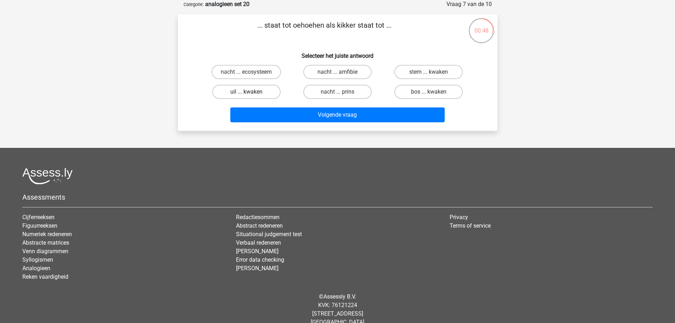
click at [232, 93] on label "uil ... kwaken" at bounding box center [246, 92] width 68 height 14
click at [246, 93] on input "uil ... kwaken" at bounding box center [248, 94] width 5 height 5
radio input "true"
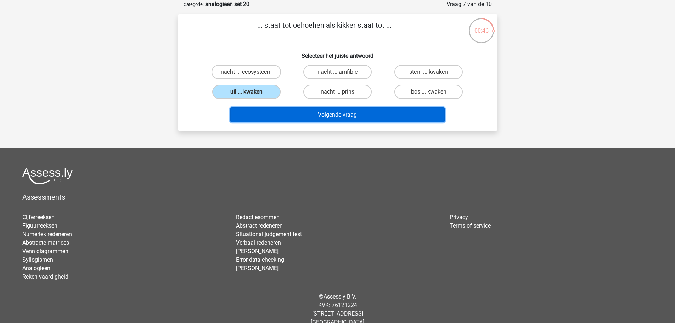
click at [295, 115] on button "Volgende vraag" at bounding box center [337, 114] width 214 height 15
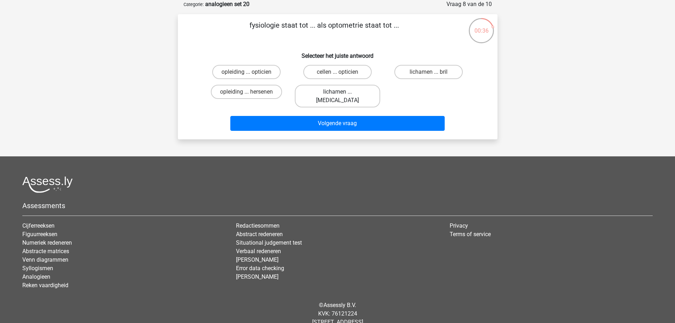
click at [344, 94] on label "lichamen ... ogen" at bounding box center [337, 96] width 85 height 23
click at [342, 94] on input "lichamen ... ogen" at bounding box center [339, 94] width 5 height 5
radio input "true"
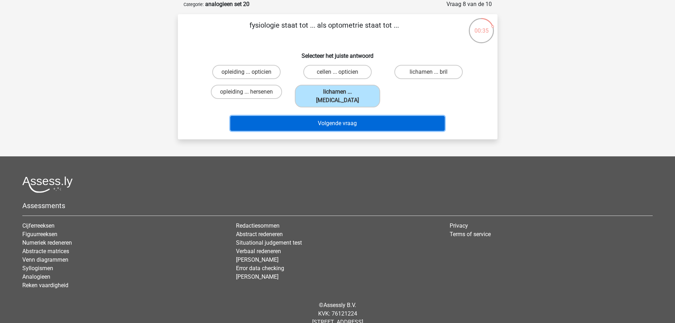
click at [343, 118] on button "Volgende vraag" at bounding box center [337, 123] width 214 height 15
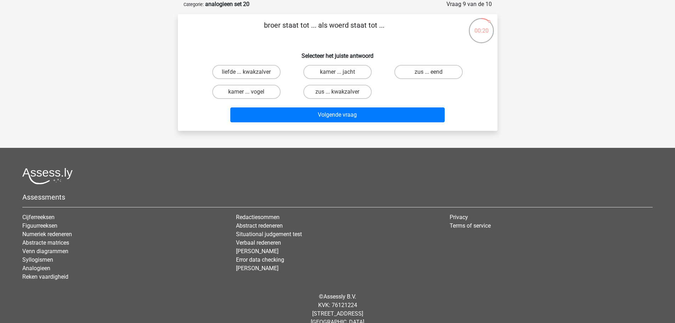
click at [341, 94] on input "zus ... kwakzalver" at bounding box center [339, 94] width 5 height 5
radio input "true"
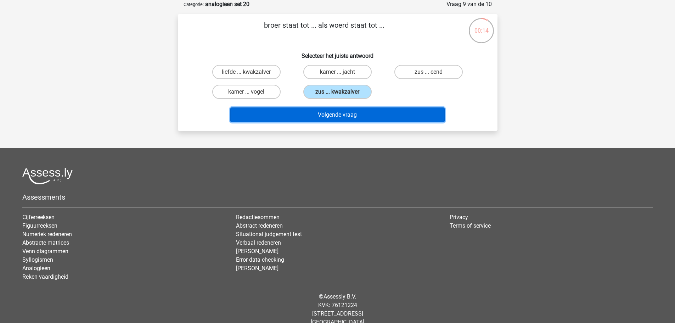
click at [310, 113] on button "Volgende vraag" at bounding box center [337, 114] width 214 height 15
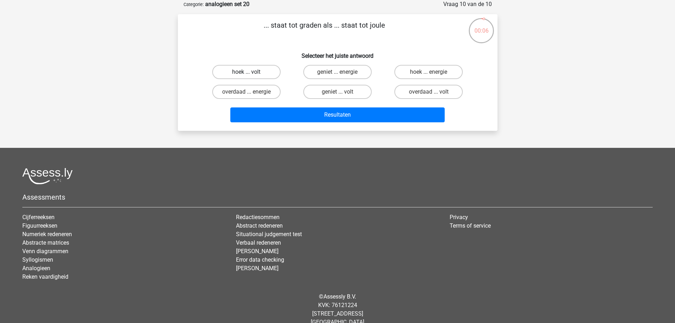
click at [236, 77] on label "hoek ... volt" at bounding box center [246, 72] width 68 height 14
click at [246, 77] on input "hoek ... volt" at bounding box center [248, 74] width 5 height 5
radio input "true"
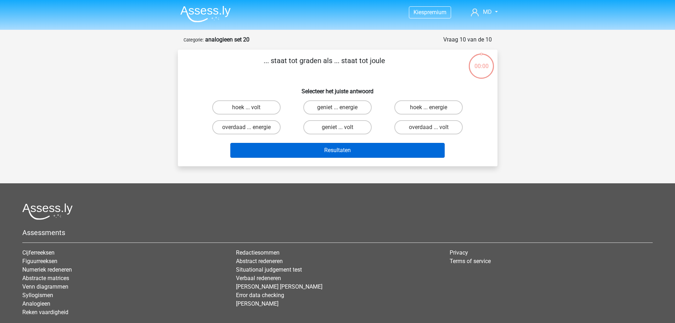
scroll to position [35, 0]
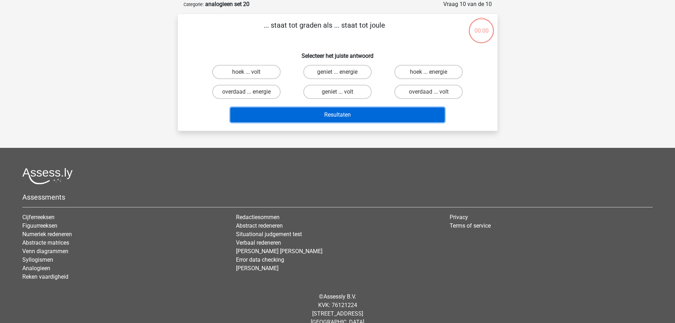
click at [328, 116] on button "Resultaten" at bounding box center [337, 114] width 214 height 15
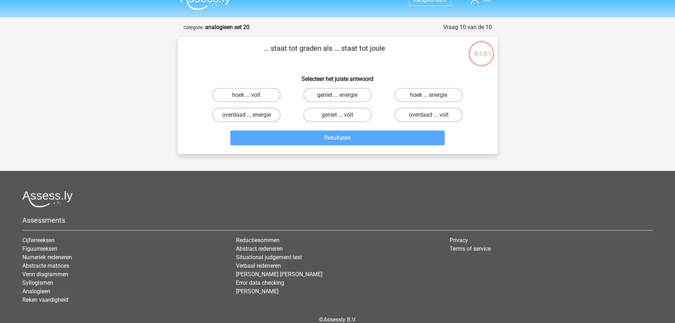
scroll to position [0, 0]
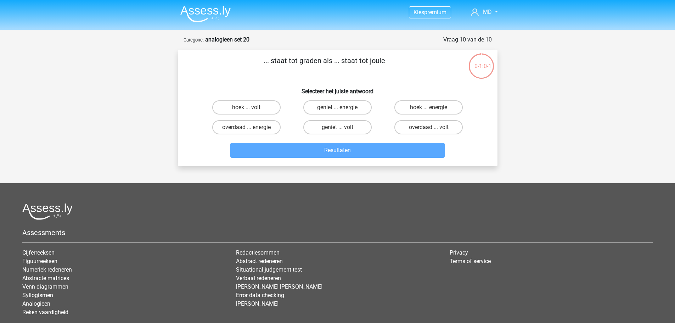
click at [213, 17] on img at bounding box center [205, 14] width 50 height 17
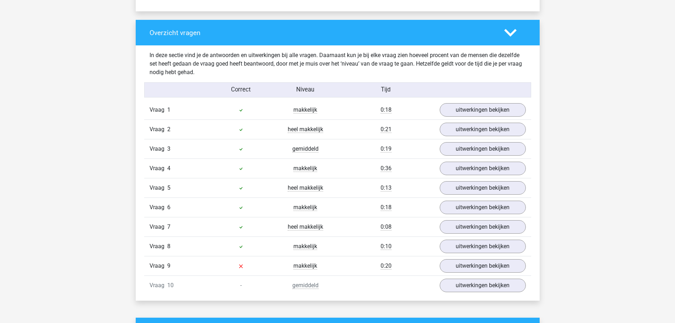
scroll to position [531, 0]
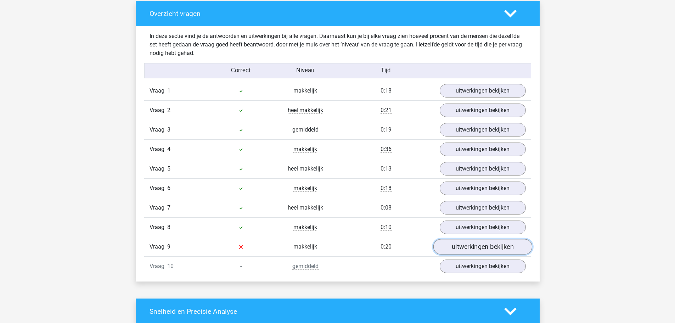
click at [463, 246] on link "uitwerkingen bekijken" at bounding box center [482, 247] width 99 height 16
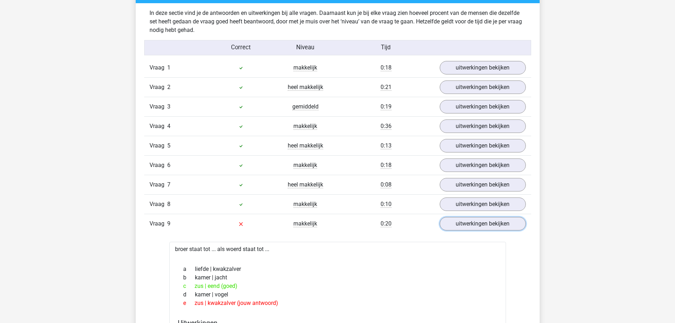
scroll to position [567, 0]
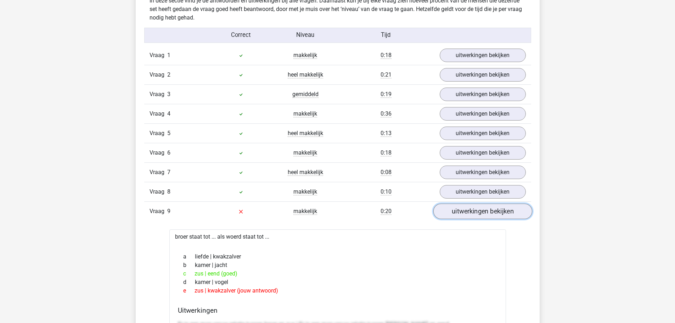
click at [478, 213] on link "uitwerkingen bekijken" at bounding box center [482, 212] width 99 height 16
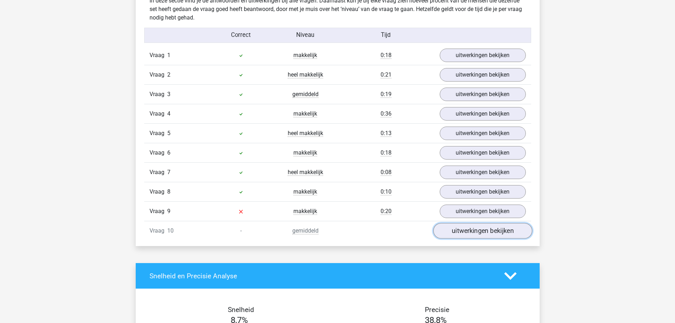
click at [470, 233] on link "uitwerkingen bekijken" at bounding box center [482, 231] width 99 height 16
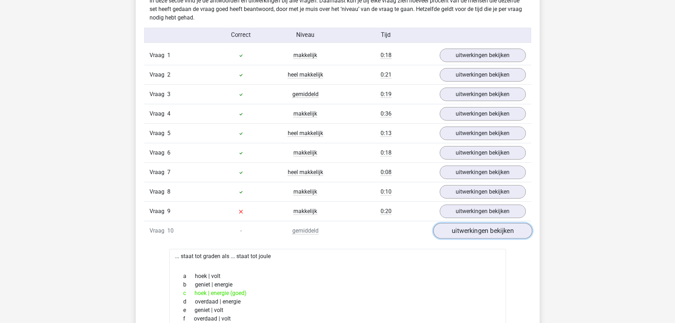
click at [460, 232] on link "uitwerkingen bekijken" at bounding box center [482, 231] width 99 height 16
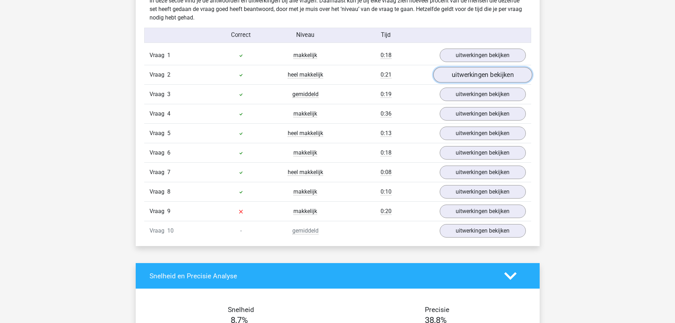
click at [468, 74] on link "uitwerkingen bekijken" at bounding box center [482, 75] width 99 height 16
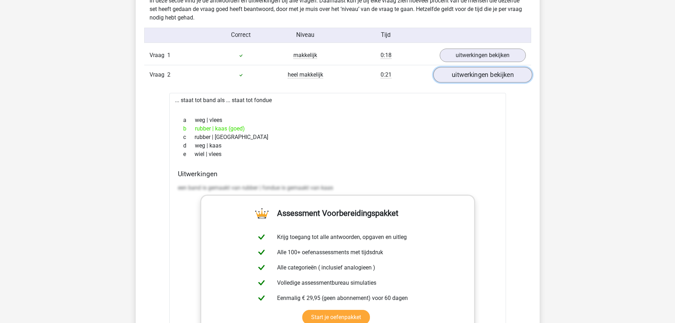
click at [468, 74] on link "uitwerkingen bekijken" at bounding box center [482, 75] width 99 height 16
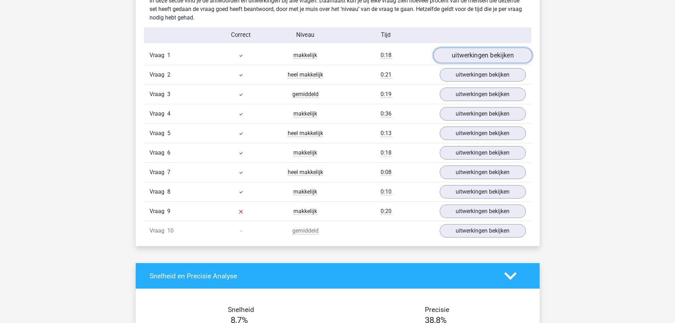
click at [470, 57] on link "uitwerkingen bekijken" at bounding box center [482, 56] width 99 height 16
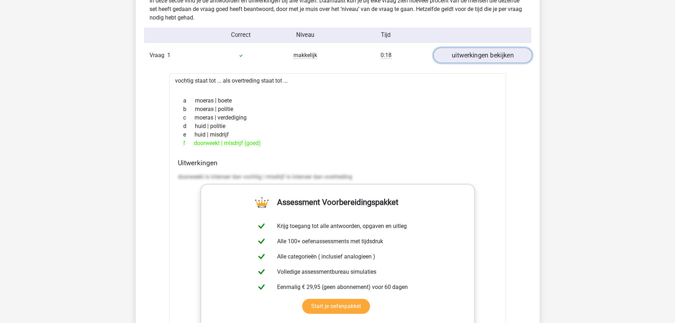
click at [470, 57] on link "uitwerkingen bekijken" at bounding box center [482, 56] width 99 height 16
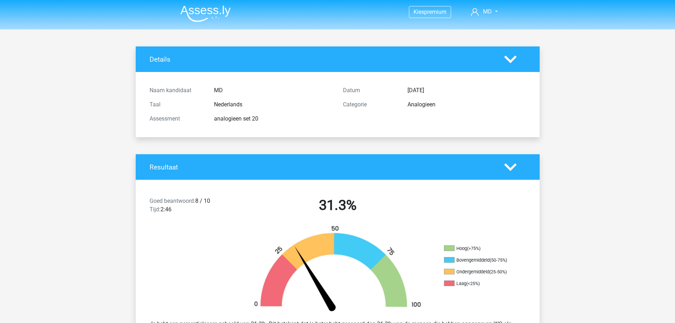
scroll to position [0, 0]
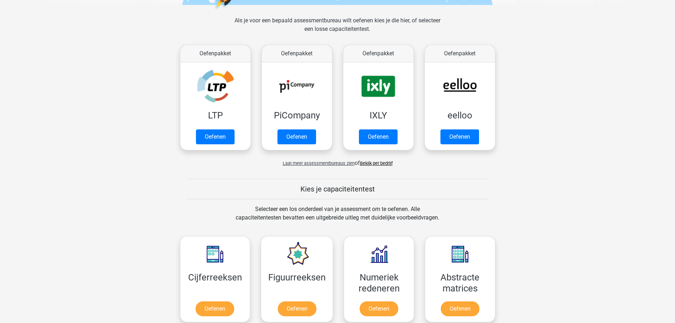
scroll to position [319, 0]
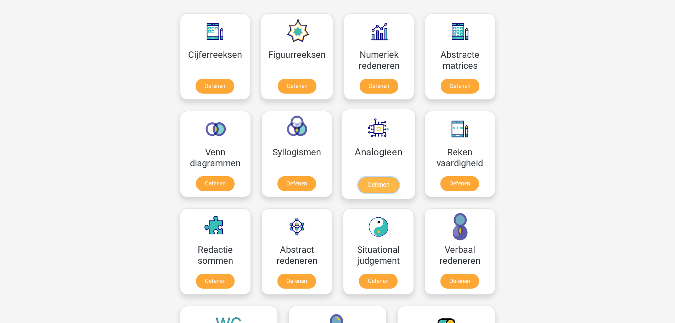
click at [365, 177] on link "Oefenen" at bounding box center [378, 185] width 40 height 16
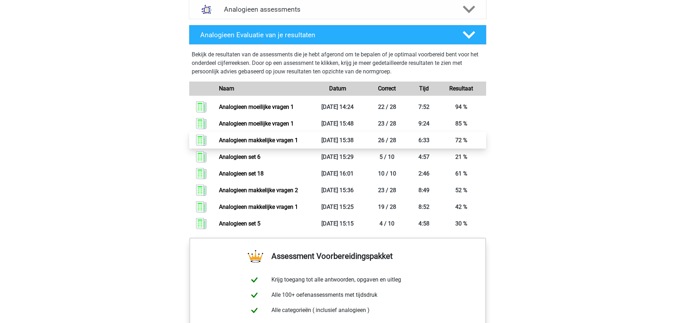
scroll to position [354, 0]
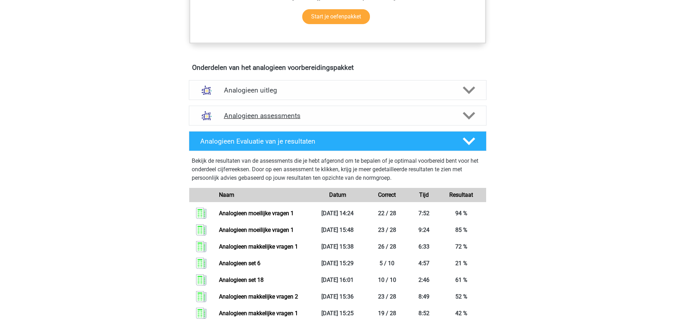
click at [261, 115] on h4 "Analogieen assessments" at bounding box center [337, 116] width 227 height 8
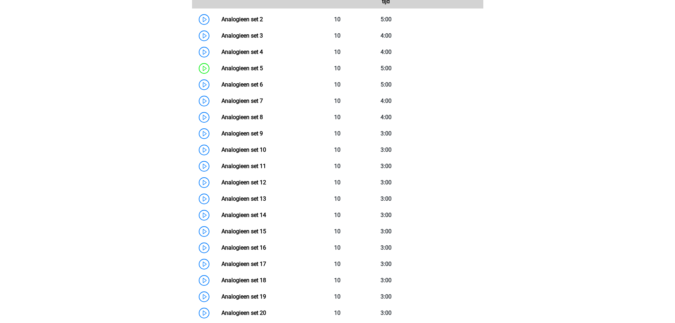
scroll to position [531, 0]
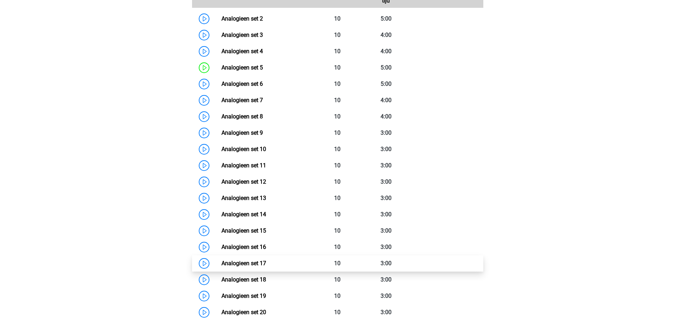
click at [229, 264] on link "Analogieen set 17" at bounding box center [243, 263] width 45 height 7
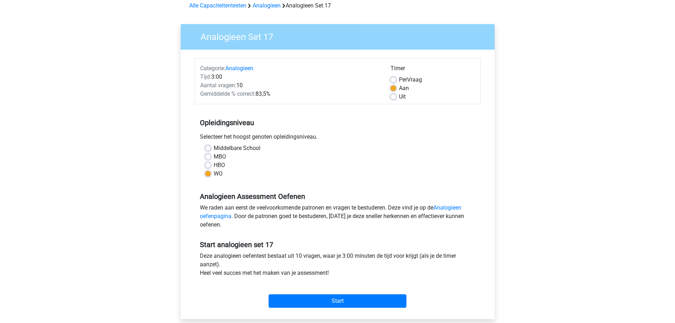
scroll to position [177, 0]
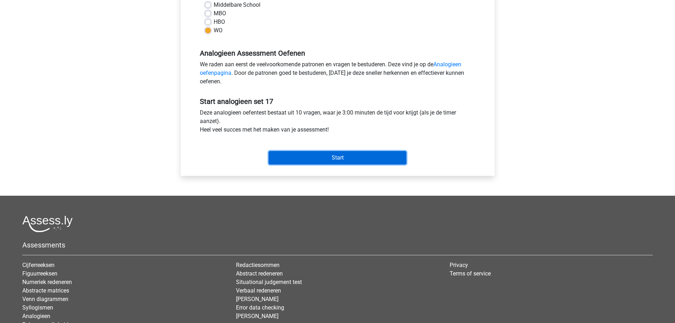
click at [347, 159] on input "Start" at bounding box center [337, 157] width 138 height 13
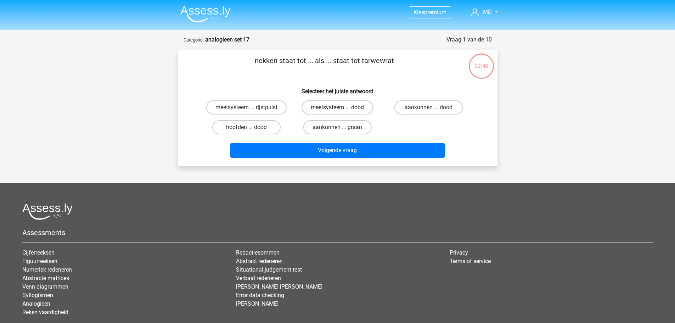
click at [345, 107] on label "meetsysteem ... dood" at bounding box center [337, 107] width 72 height 14
click at [342, 107] on input "meetsysteem ... dood" at bounding box center [339, 109] width 5 height 5
radio input "true"
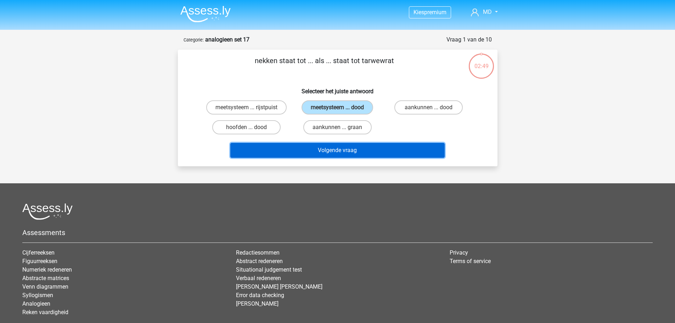
click at [344, 149] on button "Volgende vraag" at bounding box center [337, 150] width 214 height 15
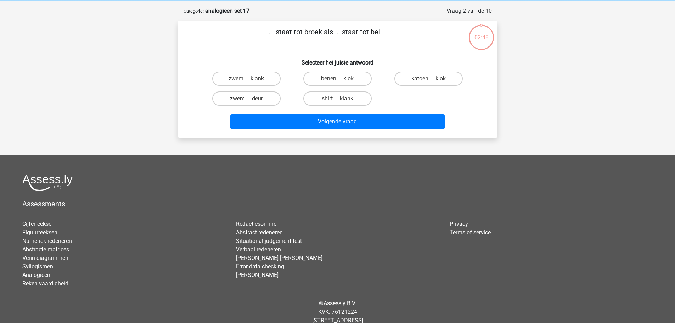
scroll to position [35, 0]
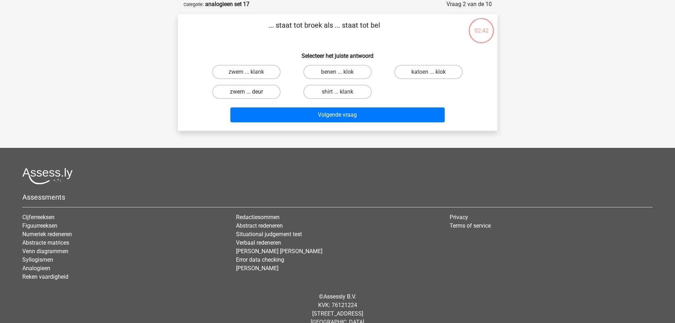
click at [248, 90] on label "zwem ... deur" at bounding box center [246, 92] width 68 height 14
click at [248, 92] on input "zwem ... deur" at bounding box center [248, 94] width 5 height 5
radio input "true"
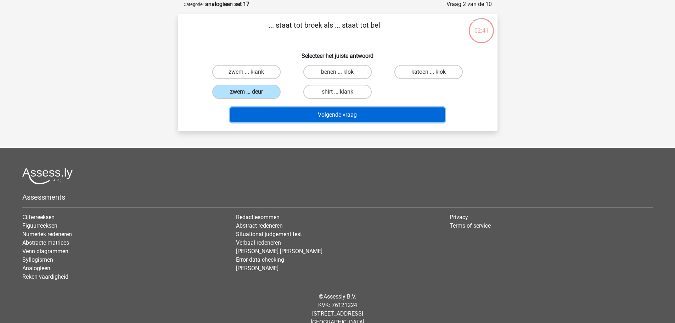
click at [349, 112] on button "Volgende vraag" at bounding box center [337, 114] width 214 height 15
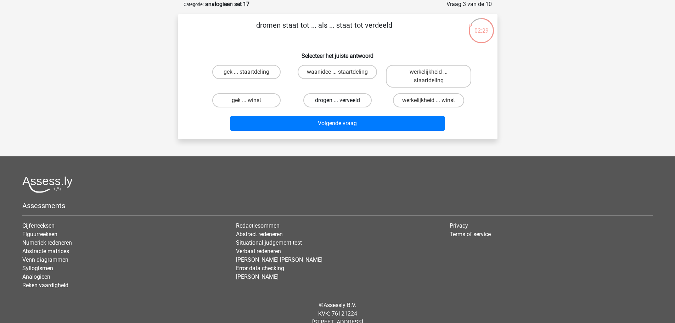
click at [327, 100] on label "drogen ... verveeld" at bounding box center [337, 100] width 68 height 14
click at [337, 100] on input "drogen ... verveeld" at bounding box center [339, 102] width 5 height 5
radio input "true"
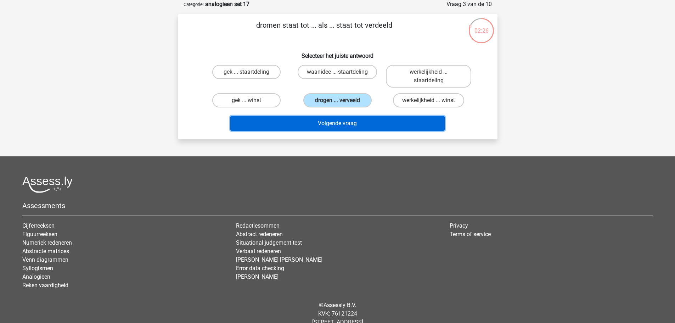
click at [312, 122] on button "Volgende vraag" at bounding box center [337, 123] width 214 height 15
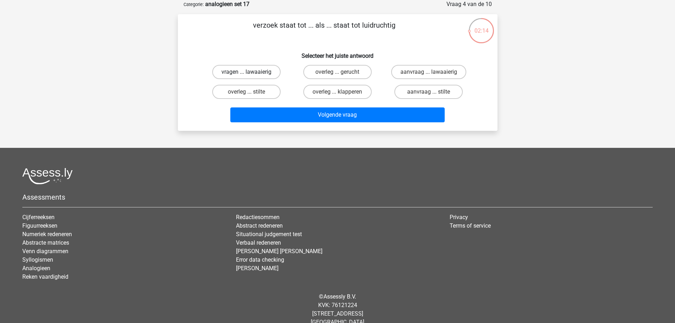
click at [275, 68] on label "vragen ... lawaaierig" at bounding box center [246, 72] width 68 height 14
click at [251, 72] on input "vragen ... lawaaierig" at bounding box center [248, 74] width 5 height 5
radio input "true"
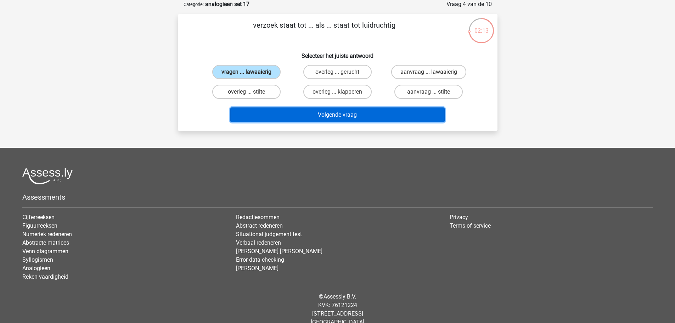
click at [296, 112] on button "Volgende vraag" at bounding box center [337, 114] width 214 height 15
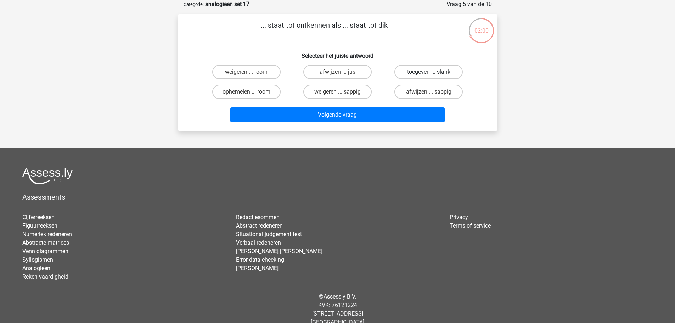
click at [420, 72] on label "toegeven ... slank" at bounding box center [428, 72] width 68 height 14
click at [429, 72] on input "toegeven ... slank" at bounding box center [431, 74] width 5 height 5
radio input "true"
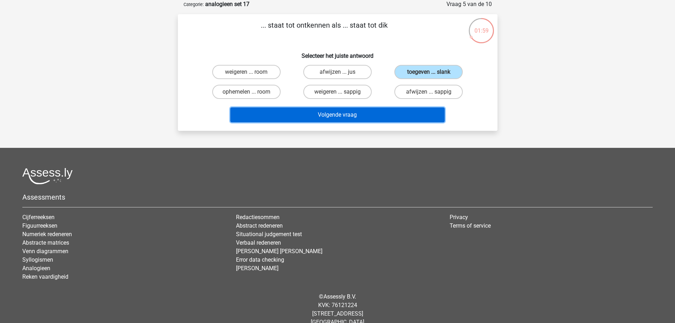
click at [372, 114] on button "Volgende vraag" at bounding box center [337, 114] width 214 height 15
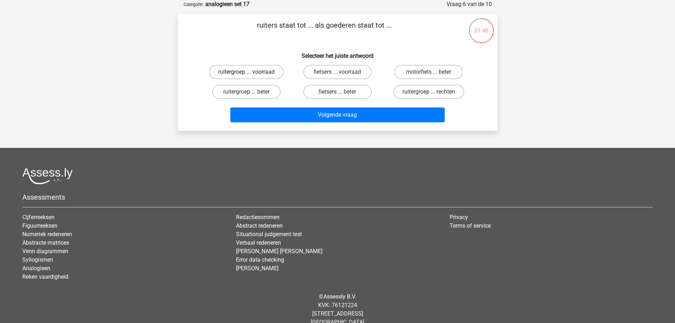
click at [238, 73] on label "ruitergroep ... voorraad" at bounding box center [246, 72] width 75 height 14
click at [246, 73] on input "ruitergroep ... voorraad" at bounding box center [248, 74] width 5 height 5
radio input "true"
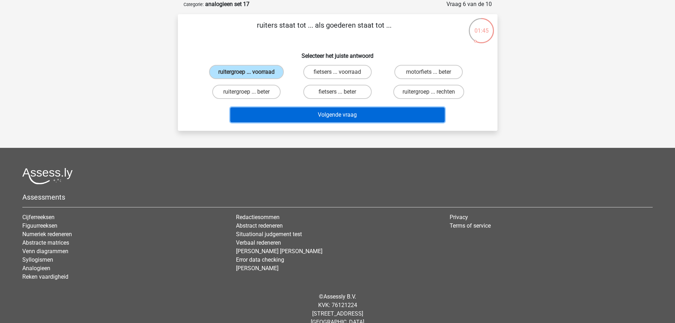
click at [322, 114] on button "Volgende vraag" at bounding box center [337, 114] width 214 height 15
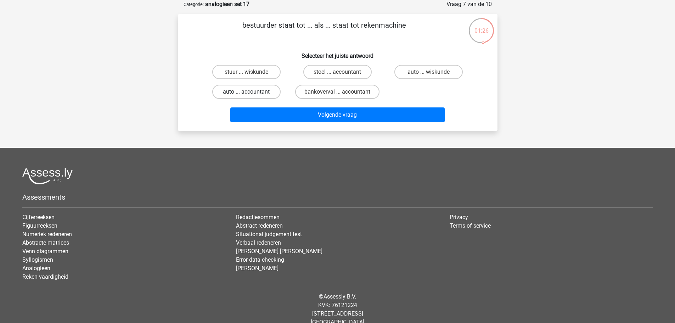
click at [258, 92] on label "auto ... accountant" at bounding box center [246, 92] width 68 height 14
click at [251, 92] on input "auto ... accountant" at bounding box center [248, 94] width 5 height 5
radio input "true"
click at [296, 125] on div "Volgende vraag" at bounding box center [337, 116] width 273 height 18
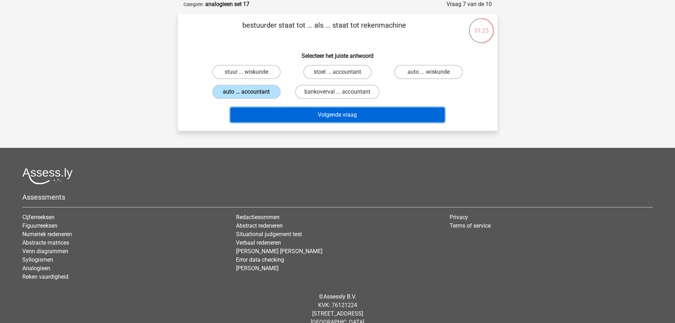
click at [251, 117] on button "Volgende vraag" at bounding box center [337, 114] width 214 height 15
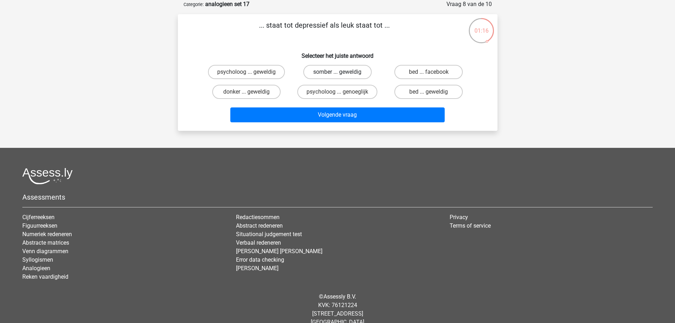
click at [324, 71] on label "somber ... geweldig" at bounding box center [337, 72] width 68 height 14
click at [337, 72] on input "somber ... geweldig" at bounding box center [339, 74] width 5 height 5
radio input "true"
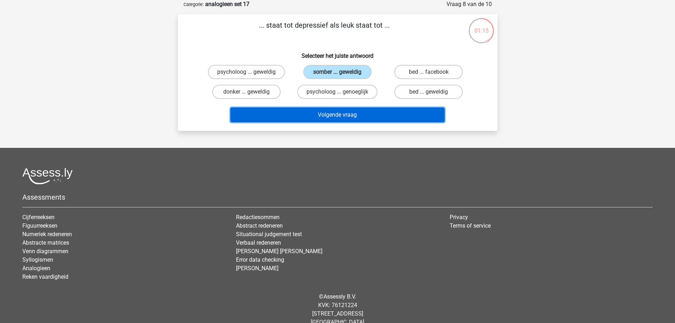
click at [334, 114] on button "Volgende vraag" at bounding box center [337, 114] width 214 height 15
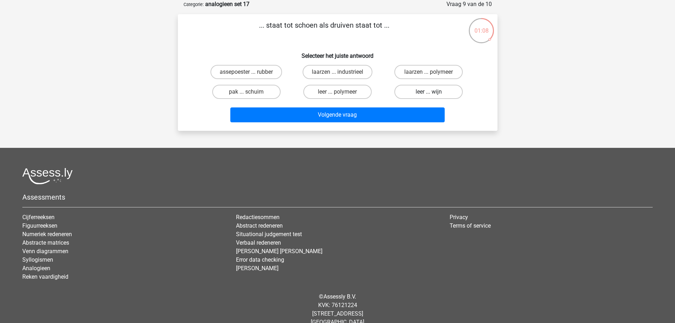
click at [424, 93] on label "leer ... wijn" at bounding box center [428, 92] width 68 height 14
click at [429, 93] on input "leer ... wijn" at bounding box center [431, 94] width 5 height 5
radio input "true"
click at [364, 124] on div "Volgende vraag" at bounding box center [337, 116] width 273 height 18
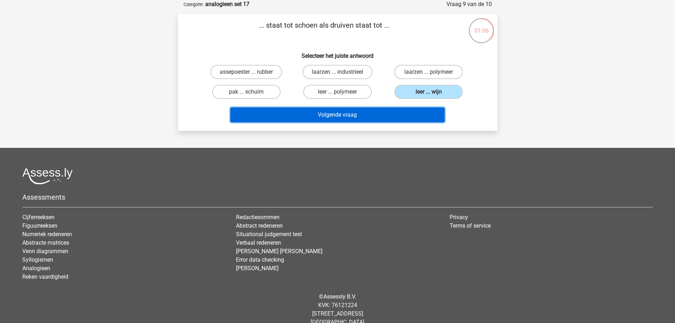
click at [362, 115] on button "Volgende vraag" at bounding box center [337, 114] width 214 height 15
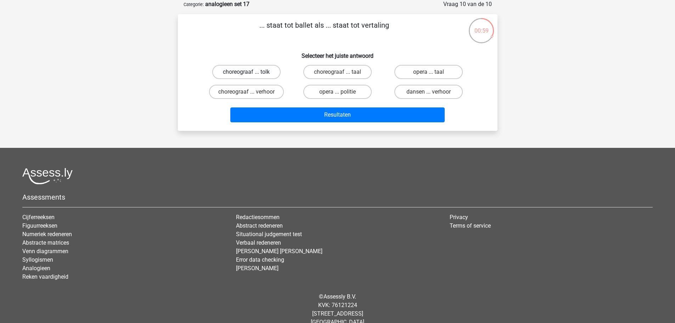
click at [268, 73] on label "choreograaf ... tolk" at bounding box center [246, 72] width 68 height 14
click at [251, 73] on input "choreograaf ... tolk" at bounding box center [248, 74] width 5 height 5
radio input "true"
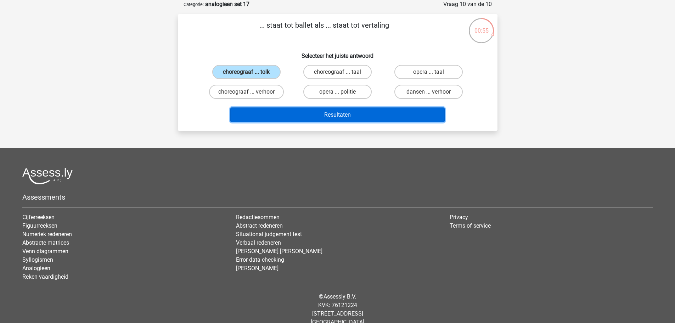
click at [307, 117] on button "Resultaten" at bounding box center [337, 114] width 214 height 15
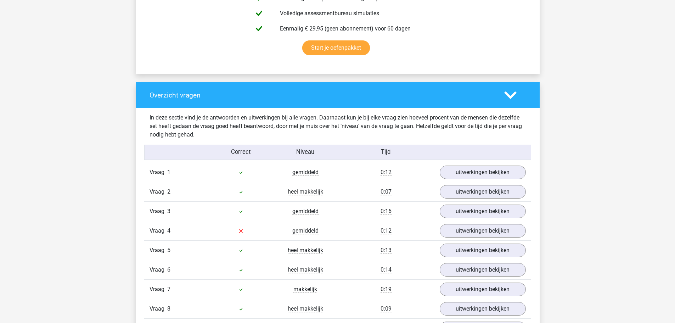
scroll to position [531, 0]
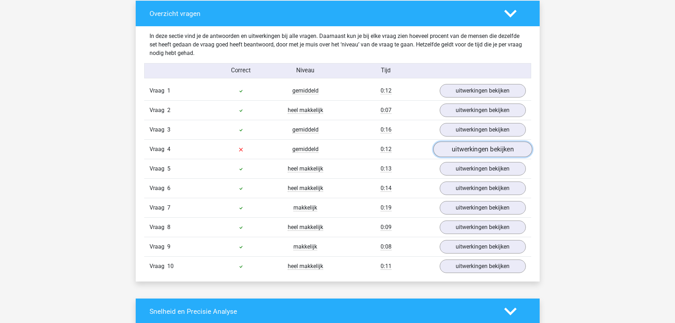
click at [469, 149] on link "uitwerkingen bekijken" at bounding box center [482, 150] width 99 height 16
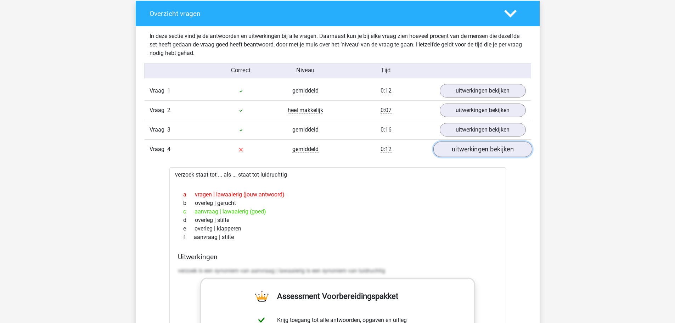
click at [467, 148] on link "uitwerkingen bekijken" at bounding box center [482, 150] width 99 height 16
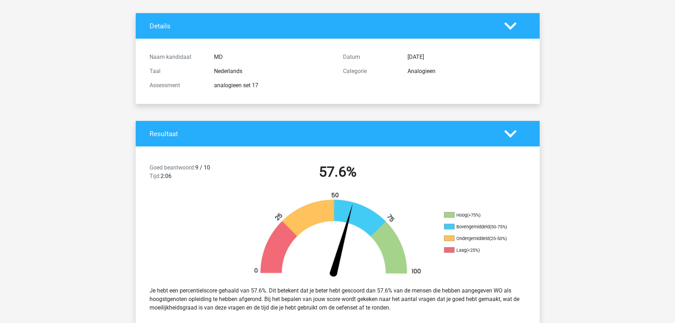
scroll to position [0, 0]
